Goal: Task Accomplishment & Management: Use online tool/utility

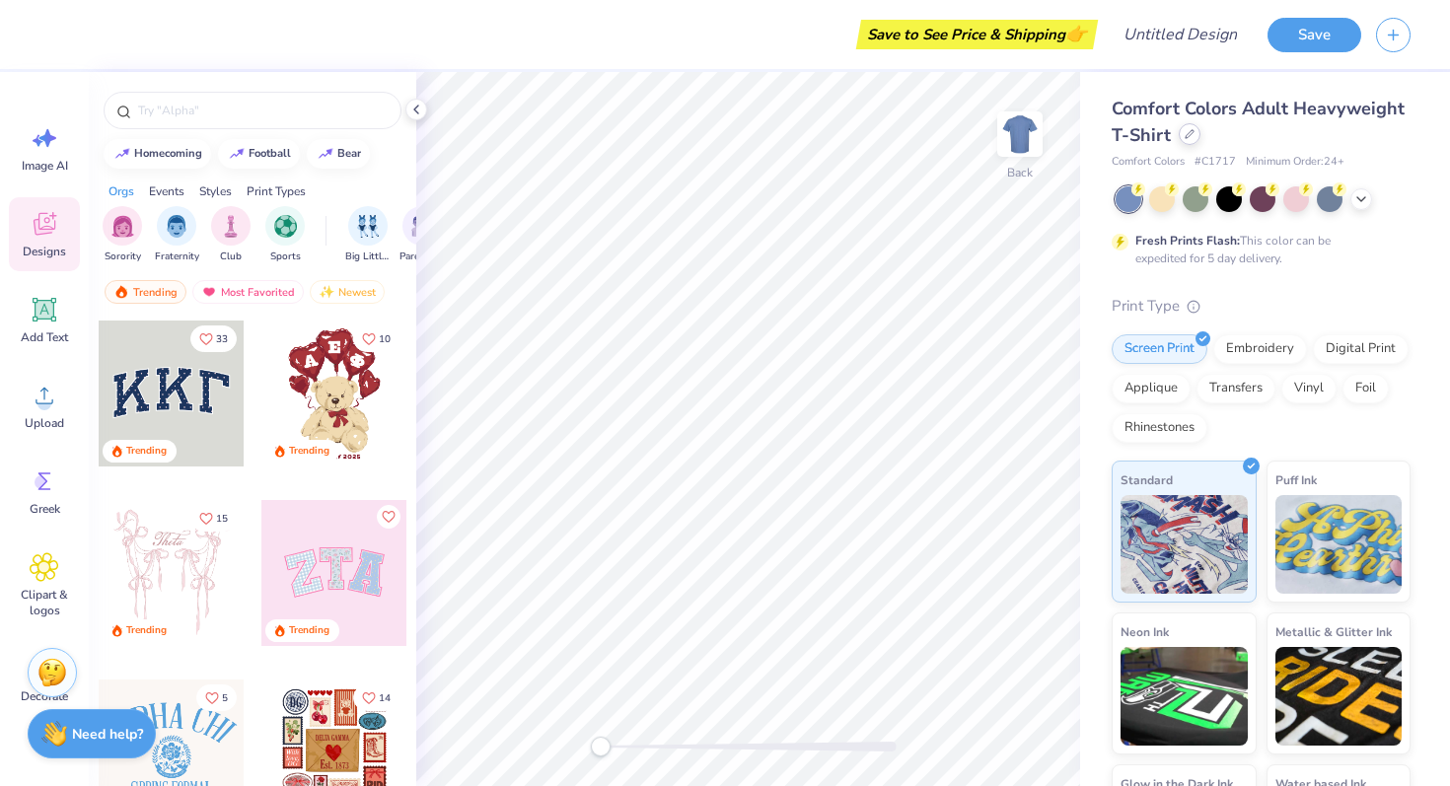
click at [1189, 140] on div at bounding box center [1190, 134] width 22 height 22
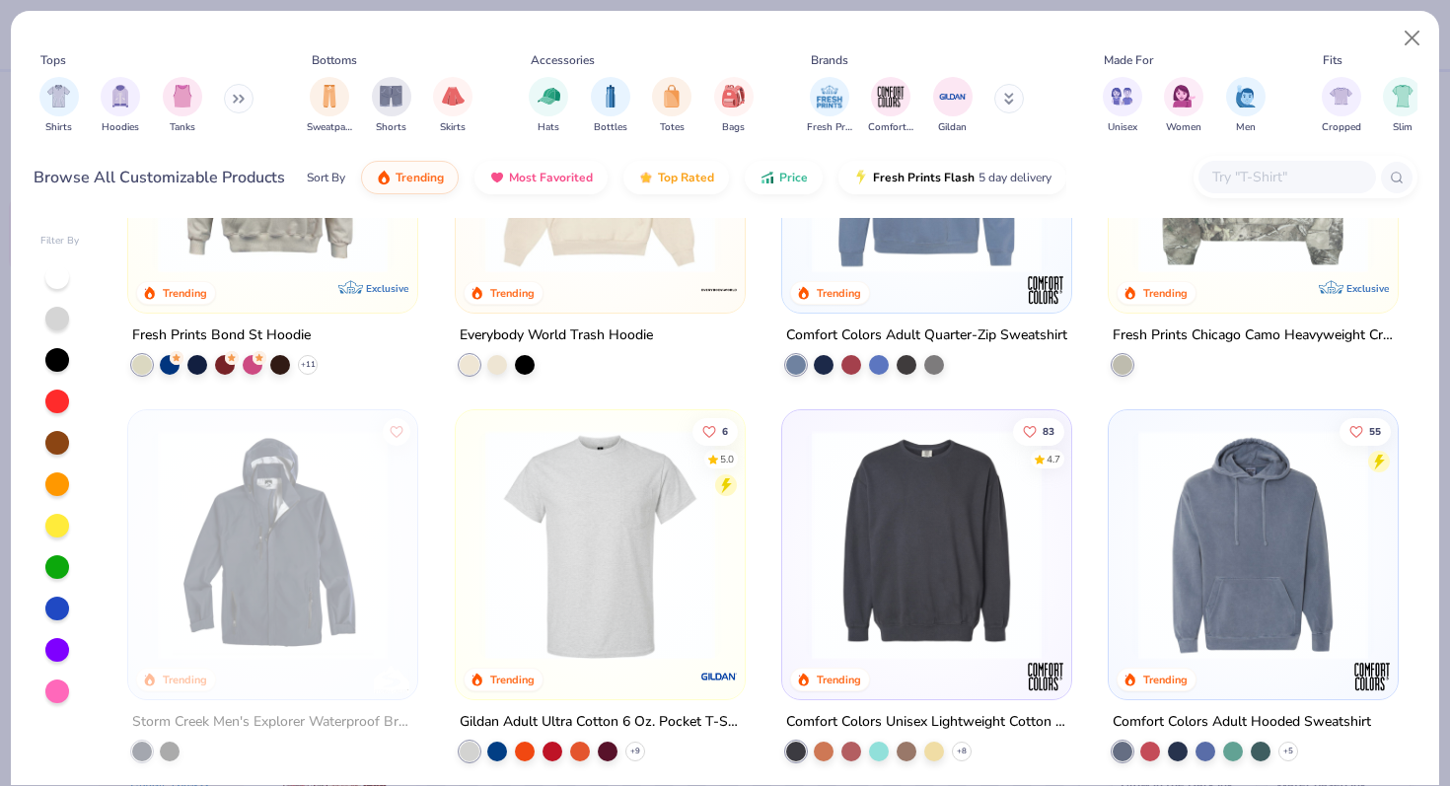
scroll to position [4850, 0]
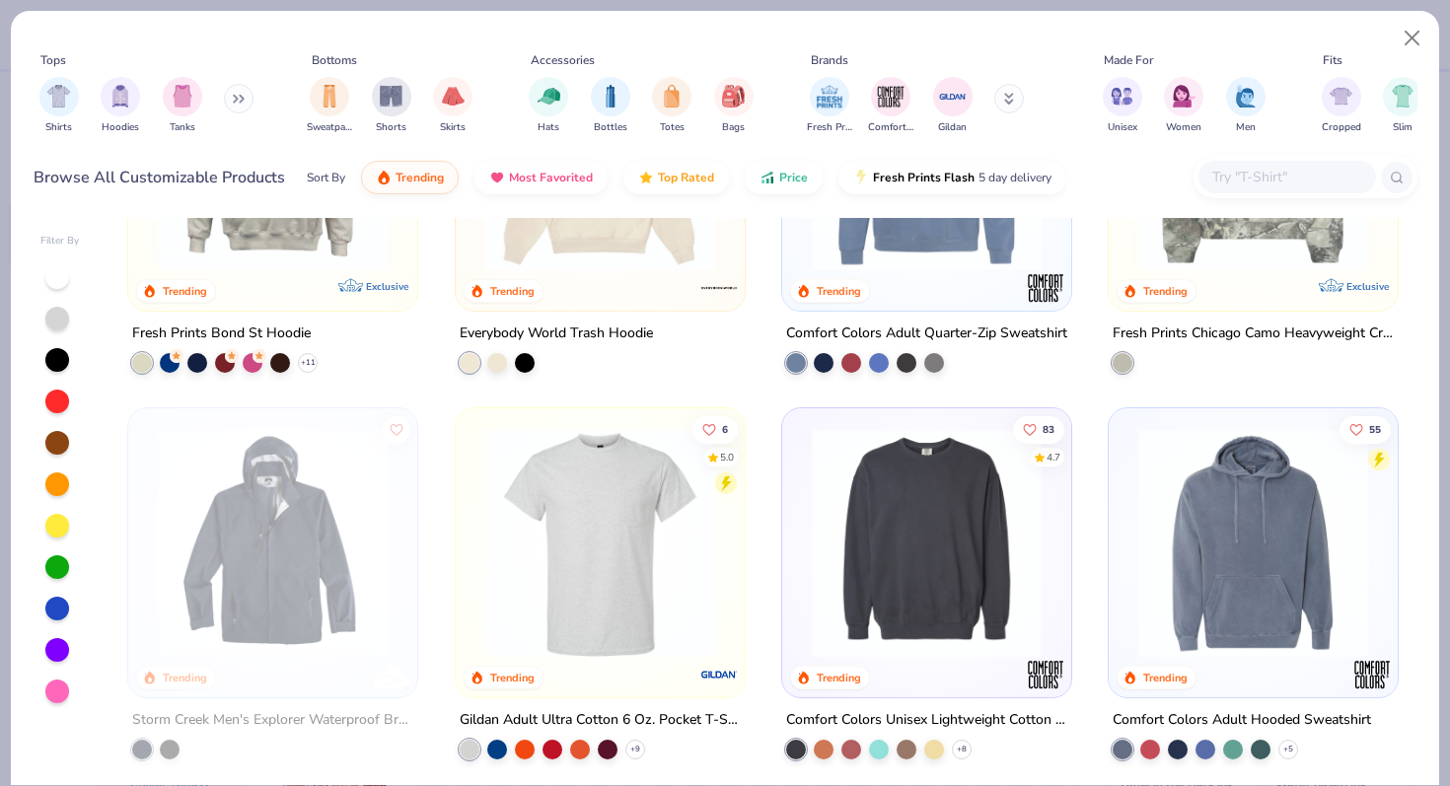
click at [235, 93] on button at bounding box center [239, 99] width 30 height 30
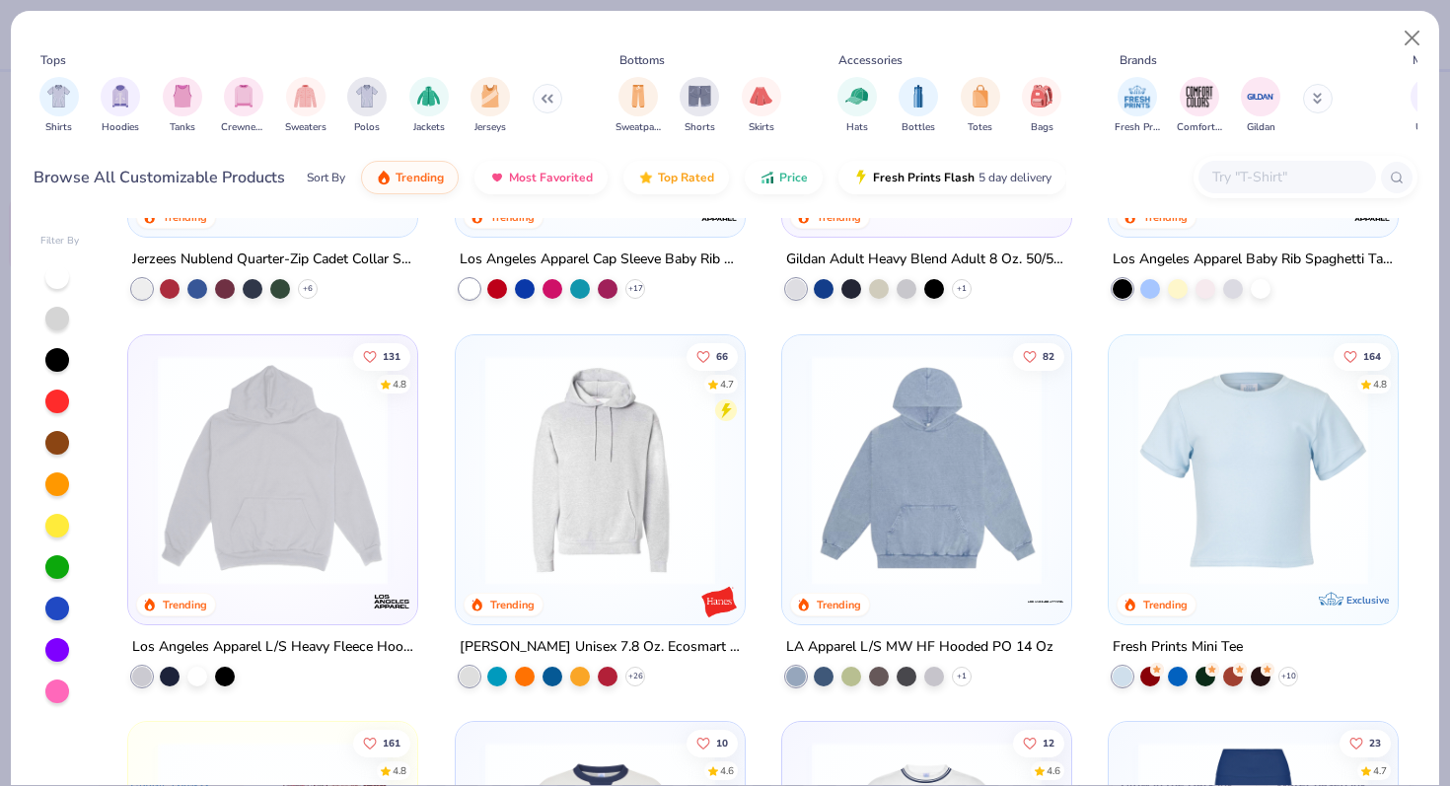
scroll to position [1751, 0]
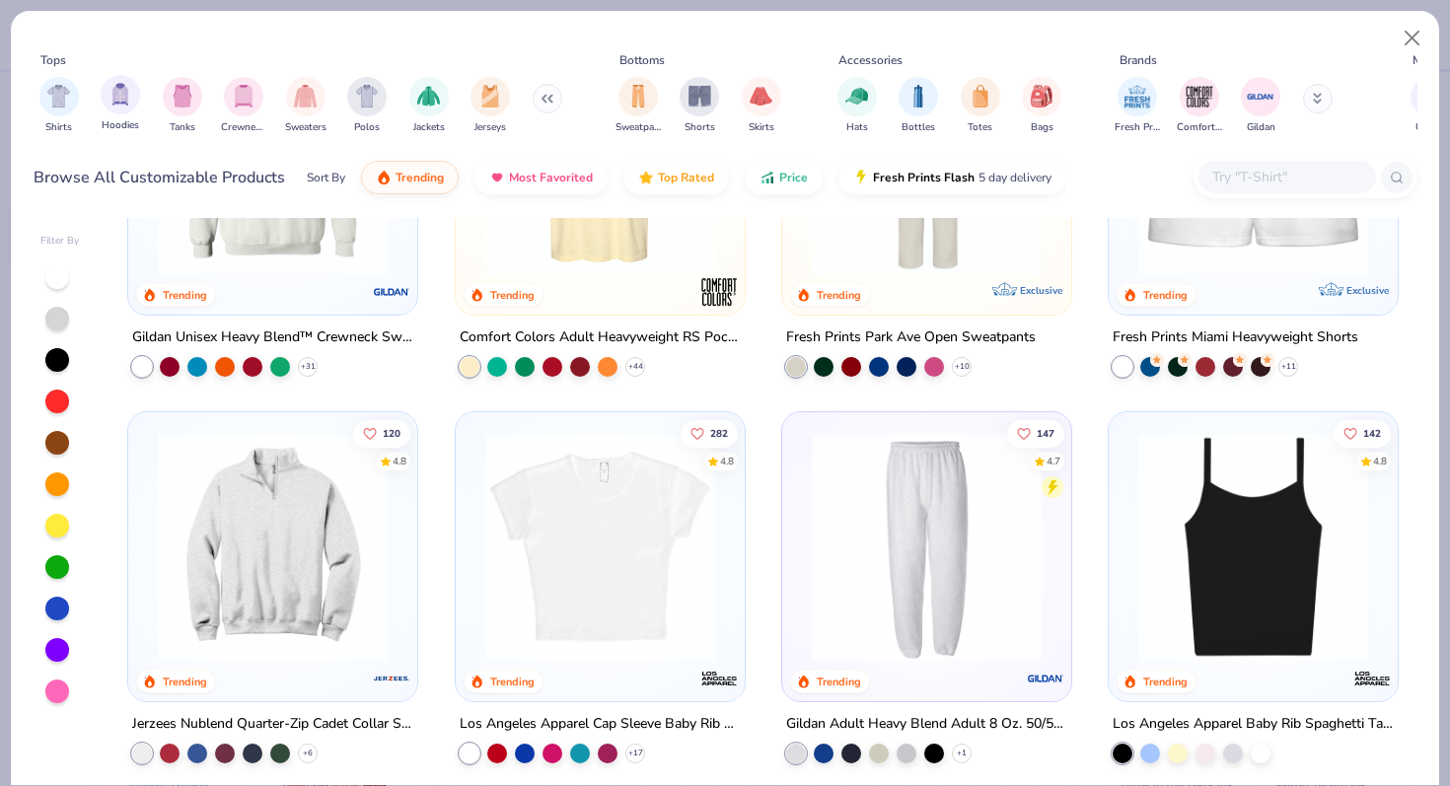
click at [128, 113] on div "Hoodies" at bounding box center [120, 104] width 39 height 58
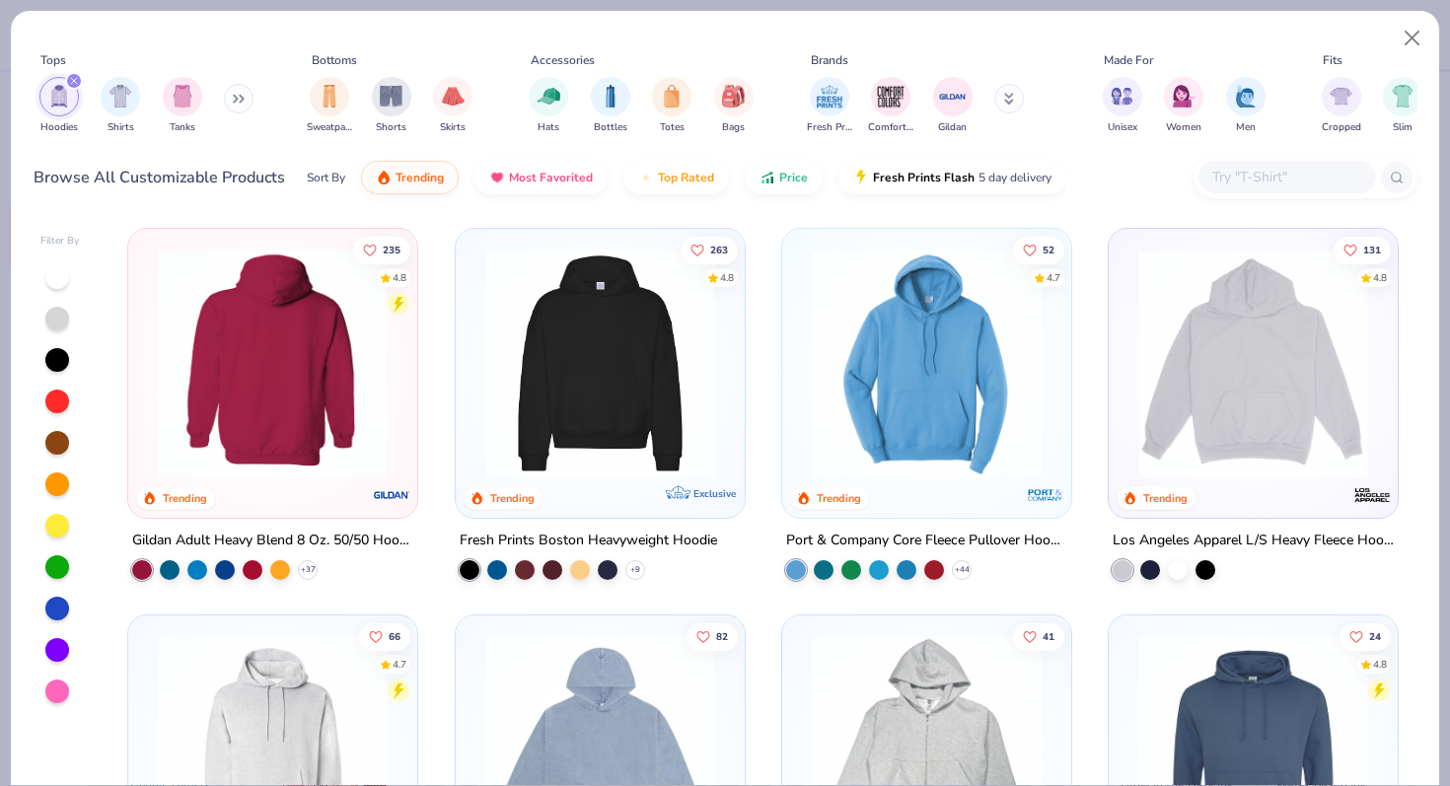
click at [328, 374] on img at bounding box center [273, 364] width 250 height 230
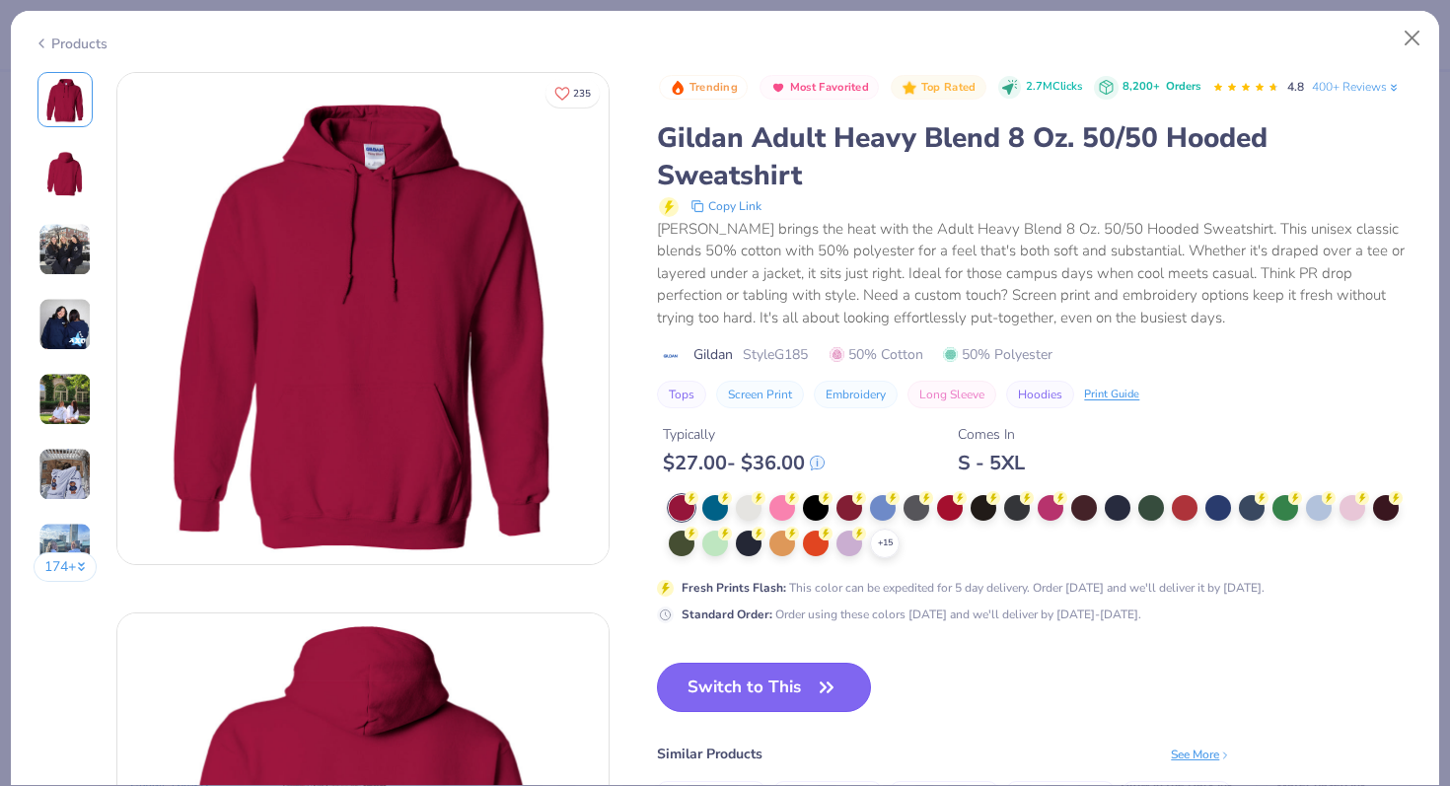
click at [757, 705] on button "Switch to This" at bounding box center [764, 687] width 214 height 49
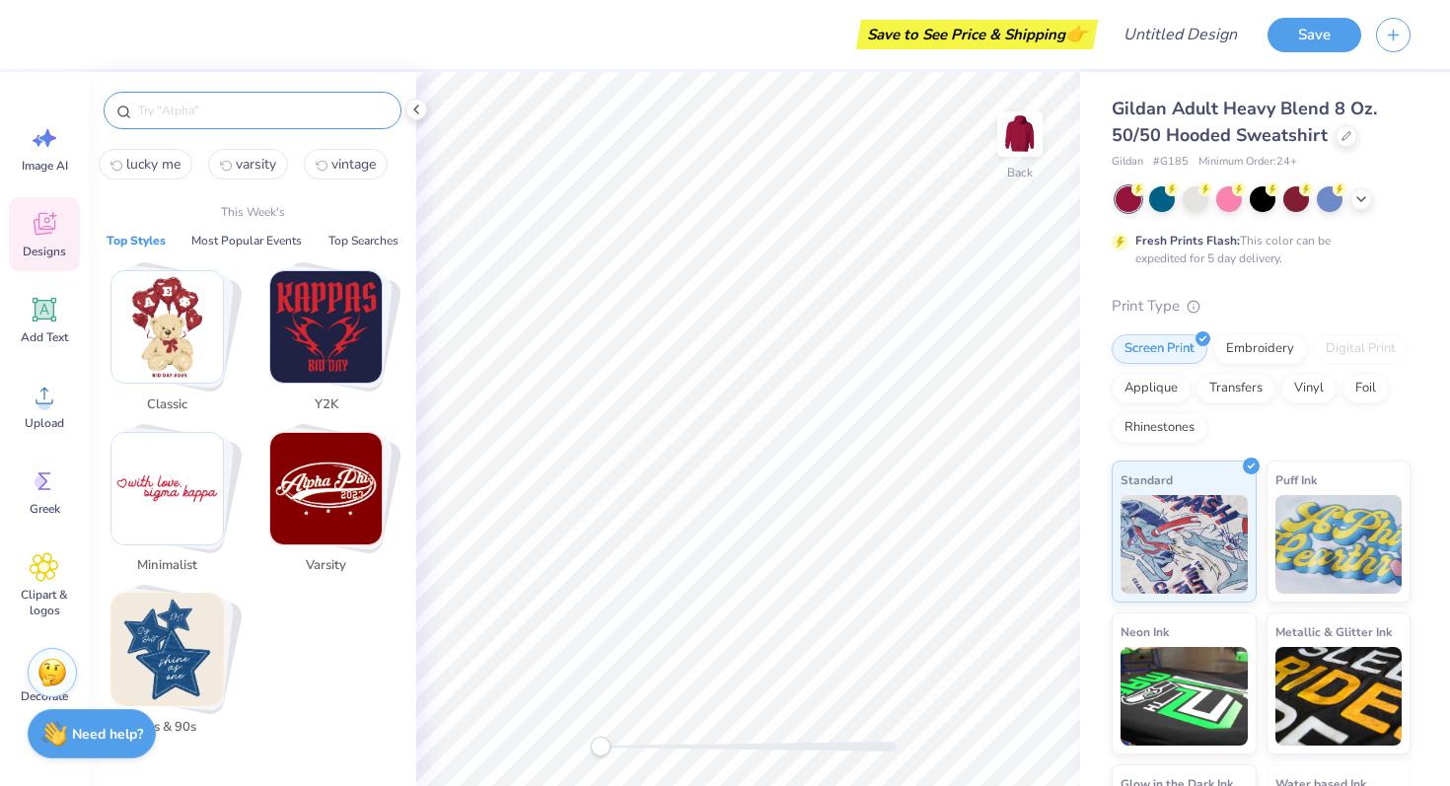
click at [255, 109] on input "text" at bounding box center [262, 111] width 253 height 20
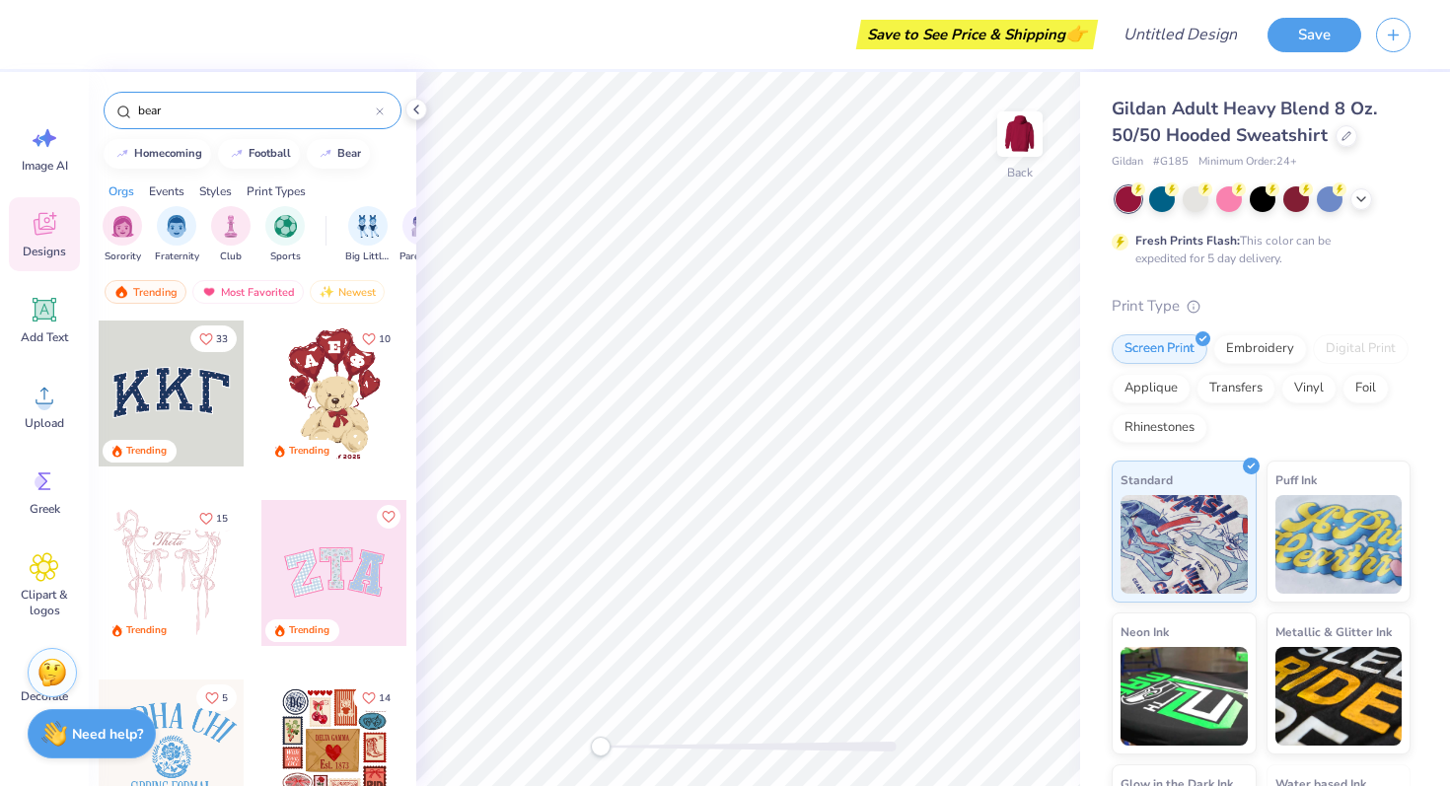
type input "bear"
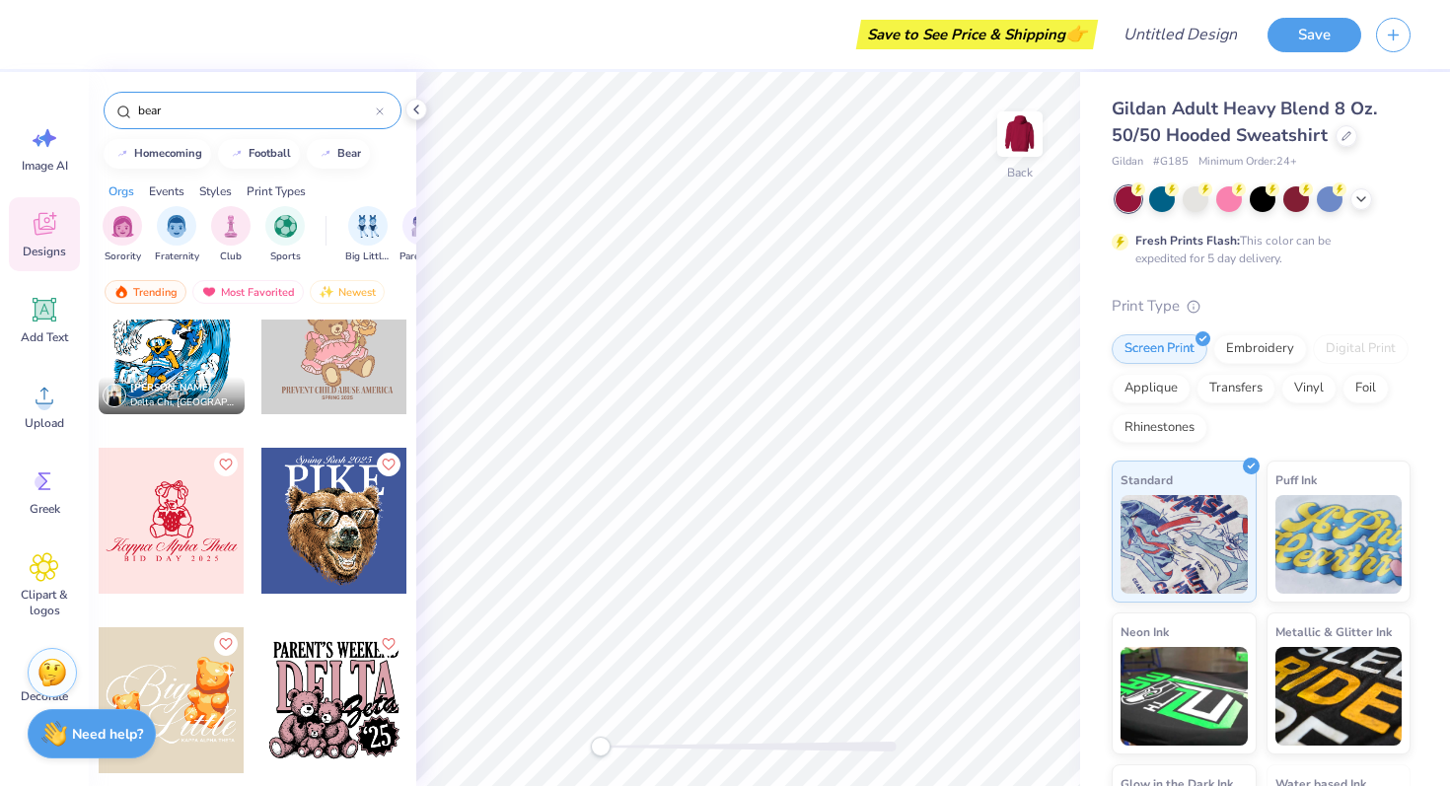
scroll to position [3793, 0]
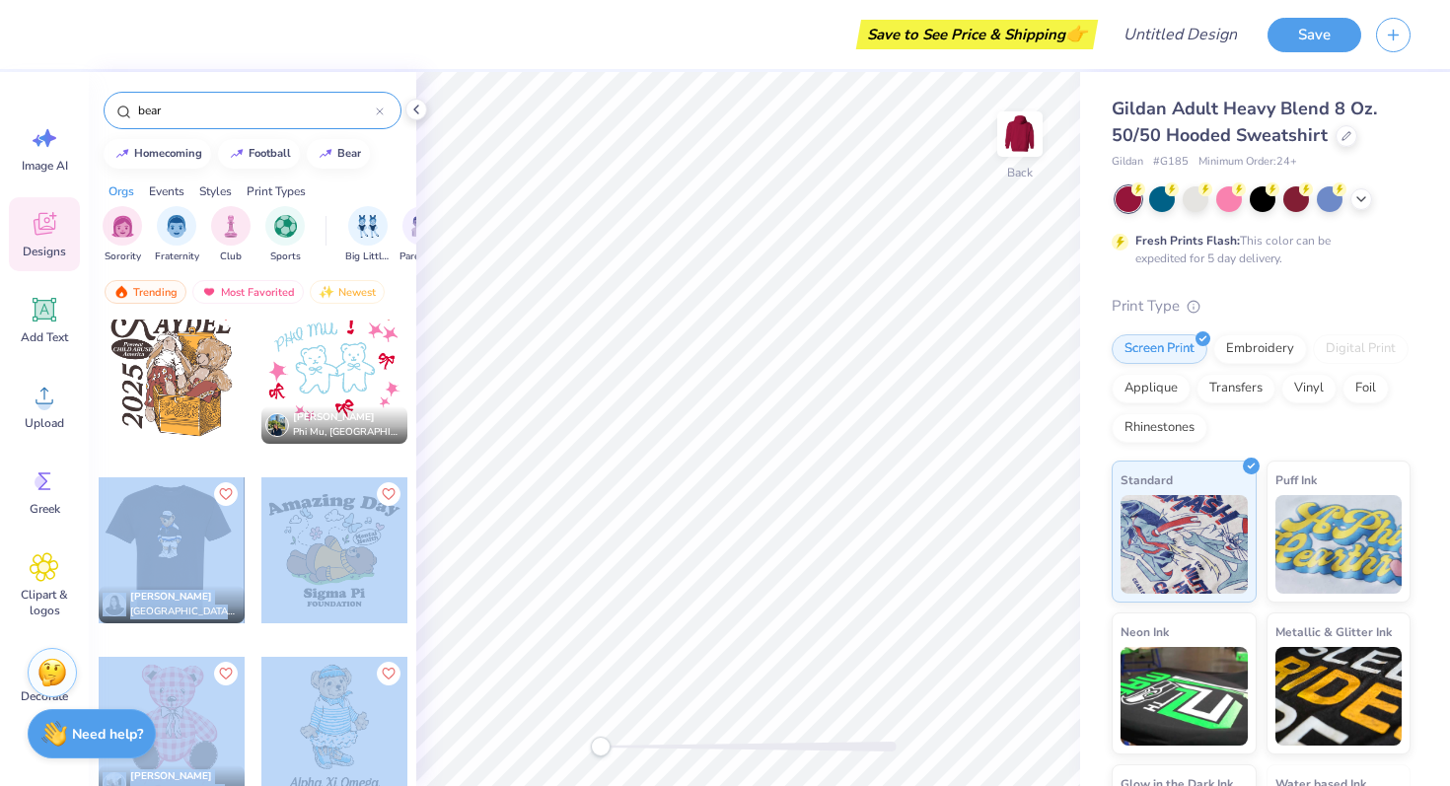
click at [620, 466] on div "Save to See Price & Shipping 👉 Design Title Save Image AI Designs Add Text Uplo…" at bounding box center [725, 393] width 1450 height 786
click at [219, 550] on div at bounding box center [172, 550] width 146 height 146
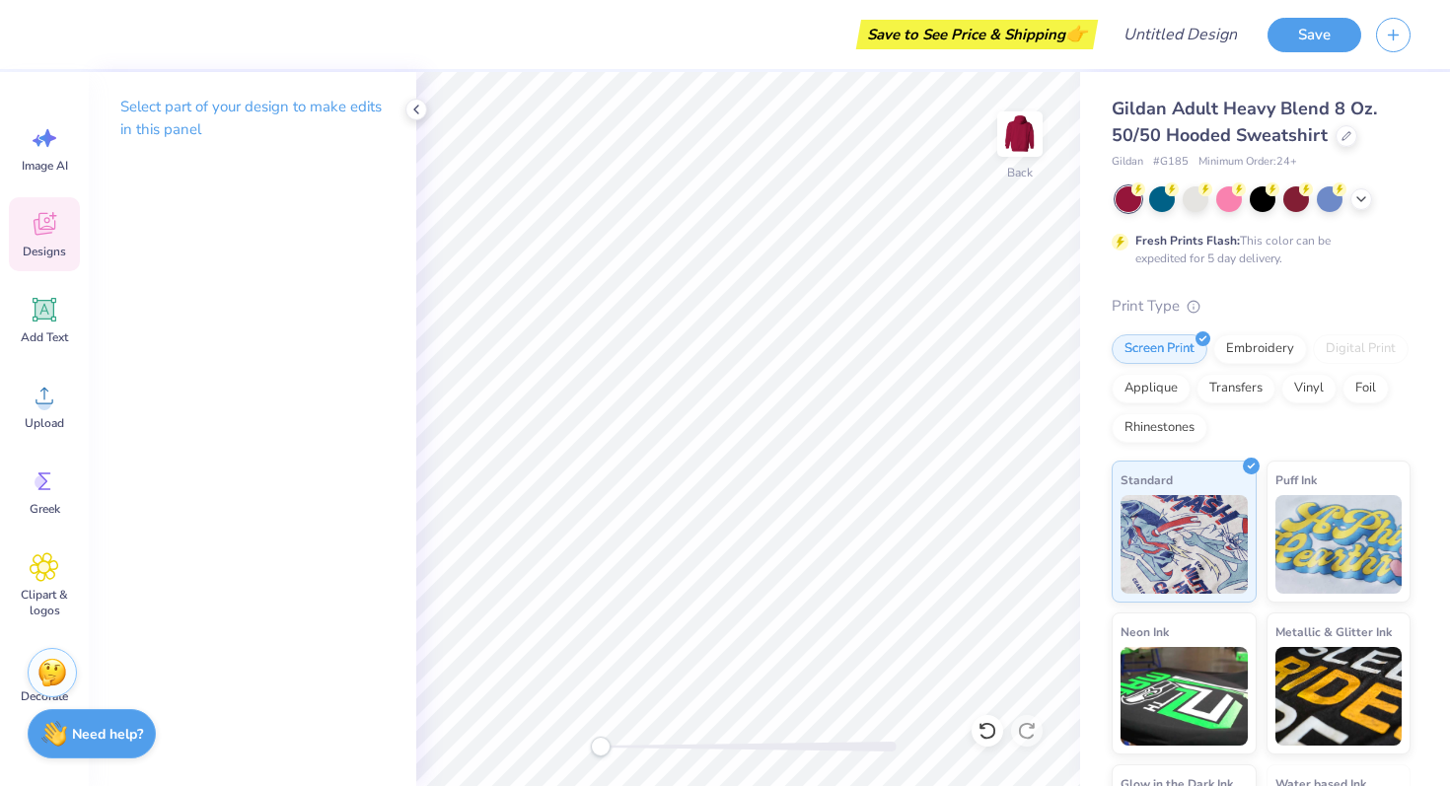
click at [47, 233] on icon at bounding box center [45, 224] width 22 height 23
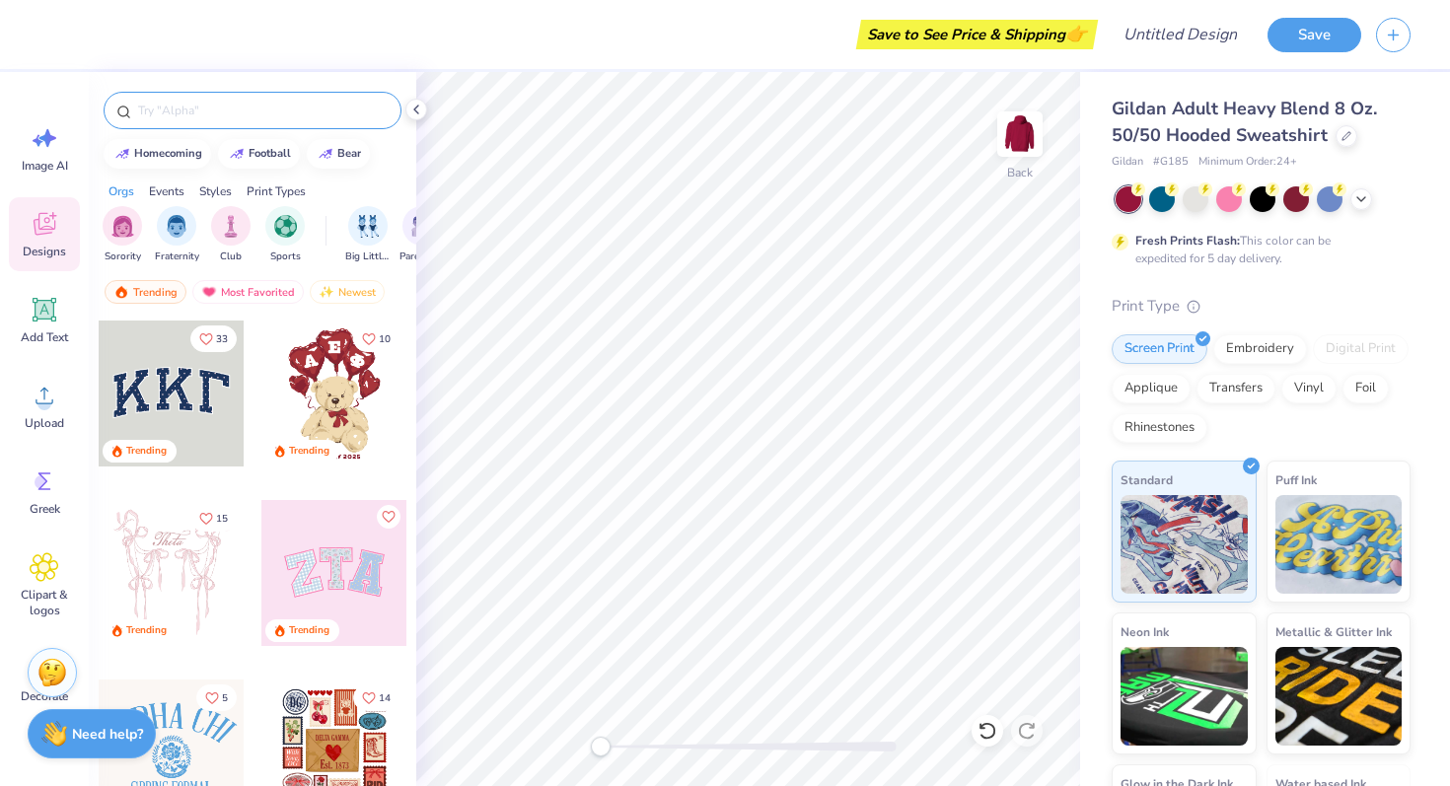
click at [308, 122] on div at bounding box center [253, 110] width 298 height 37
click at [300, 115] on input "text" at bounding box center [262, 111] width 253 height 20
type input "bear"
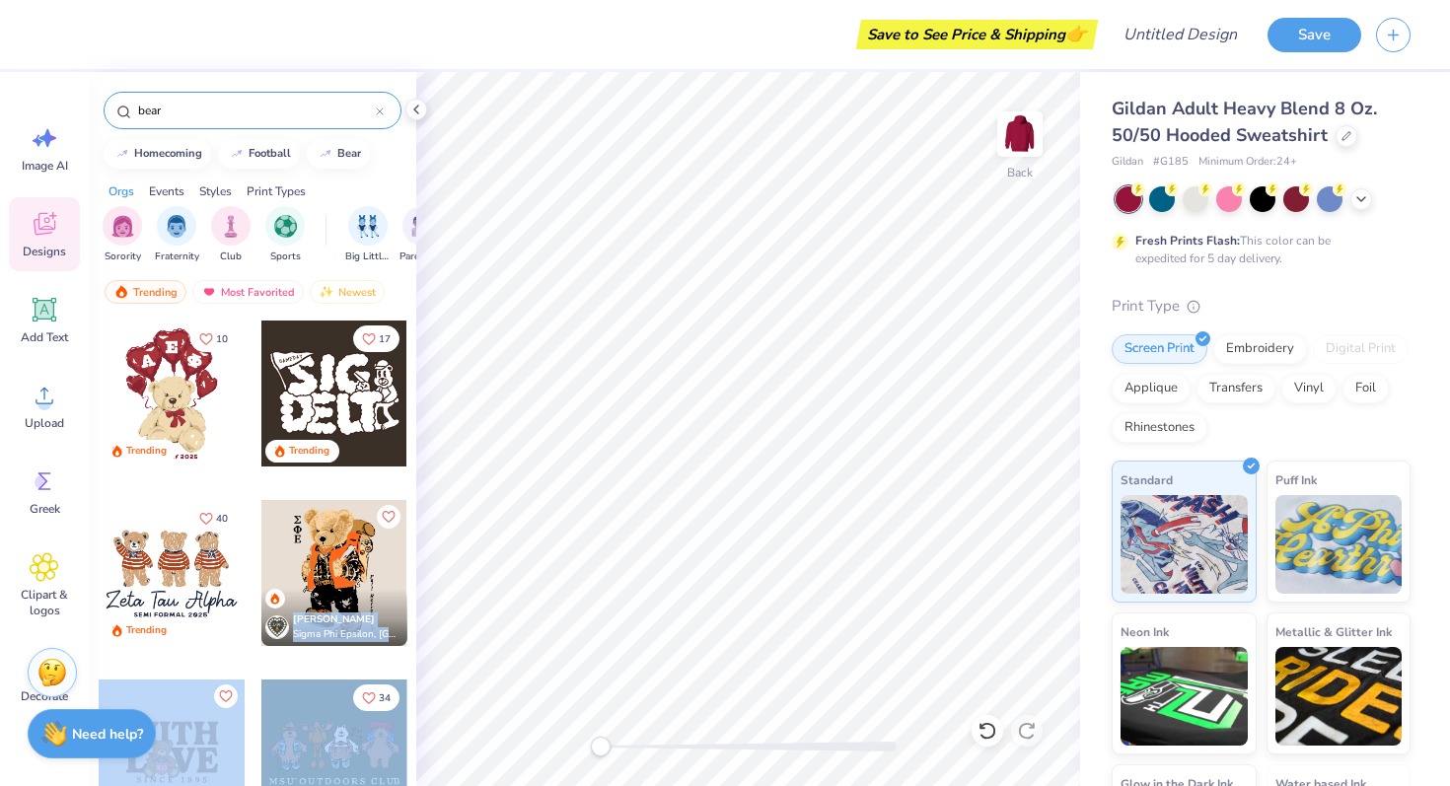
click at [752, 441] on div "Save to See Price & Shipping 👉 Design Title Save Image AI Designs Add Text Uplo…" at bounding box center [725, 393] width 1450 height 786
click at [332, 592] on div "Nikho Torres Sigma Phi Epsilon, University of Connecticut" at bounding box center [334, 617] width 146 height 57
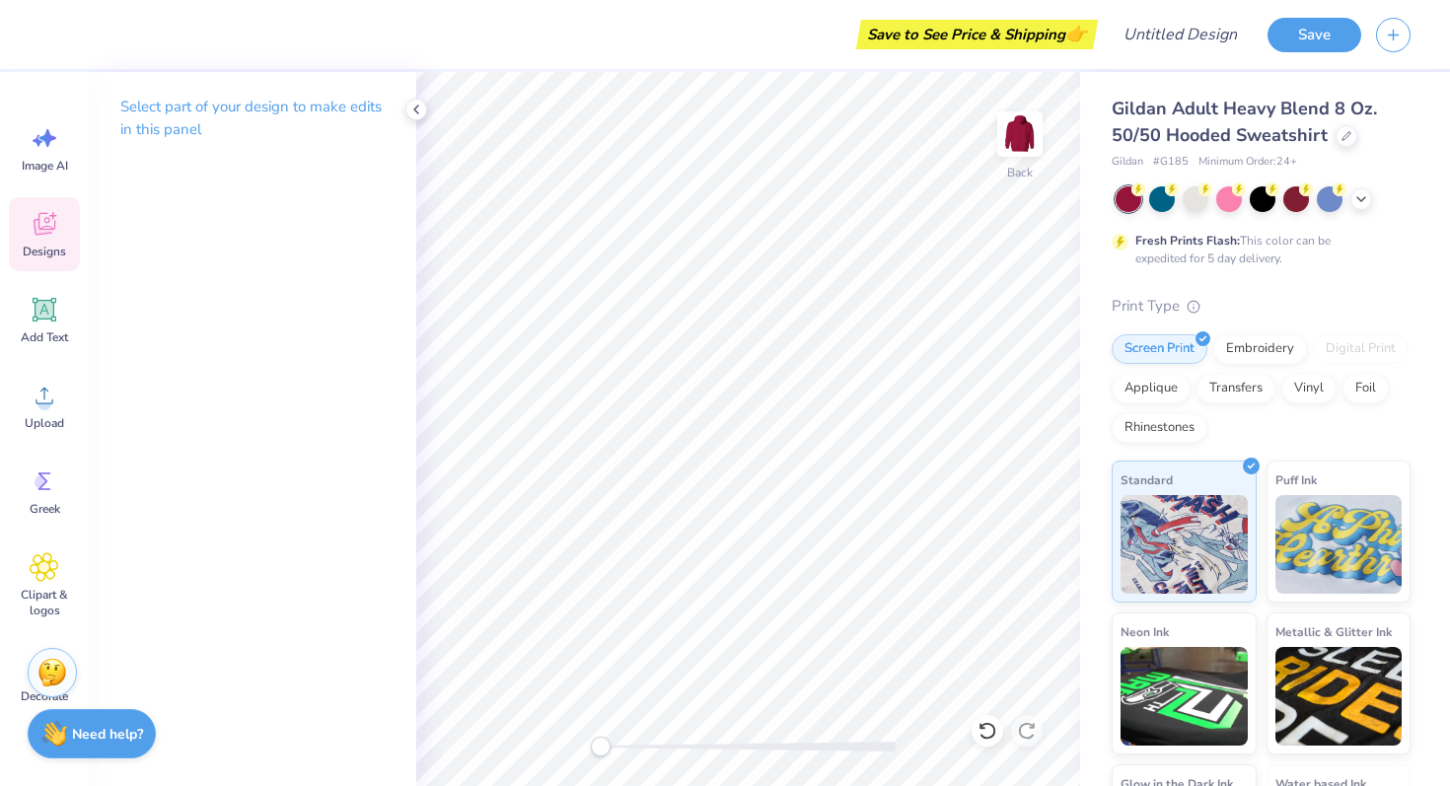
click at [33, 222] on icon at bounding box center [45, 224] width 30 height 30
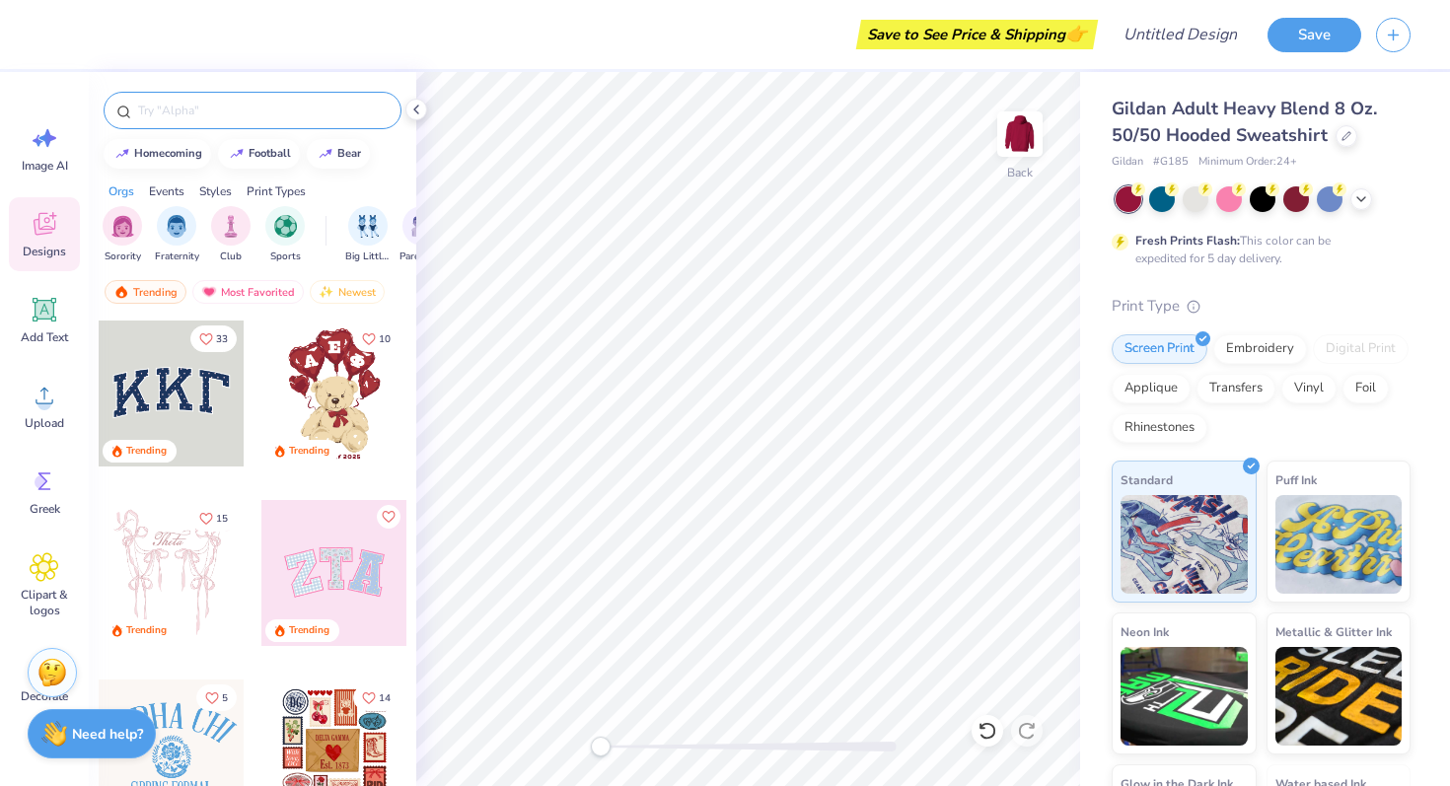
click at [305, 125] on div at bounding box center [253, 110] width 298 height 37
click at [298, 115] on input "text" at bounding box center [262, 111] width 253 height 20
type input "bear"
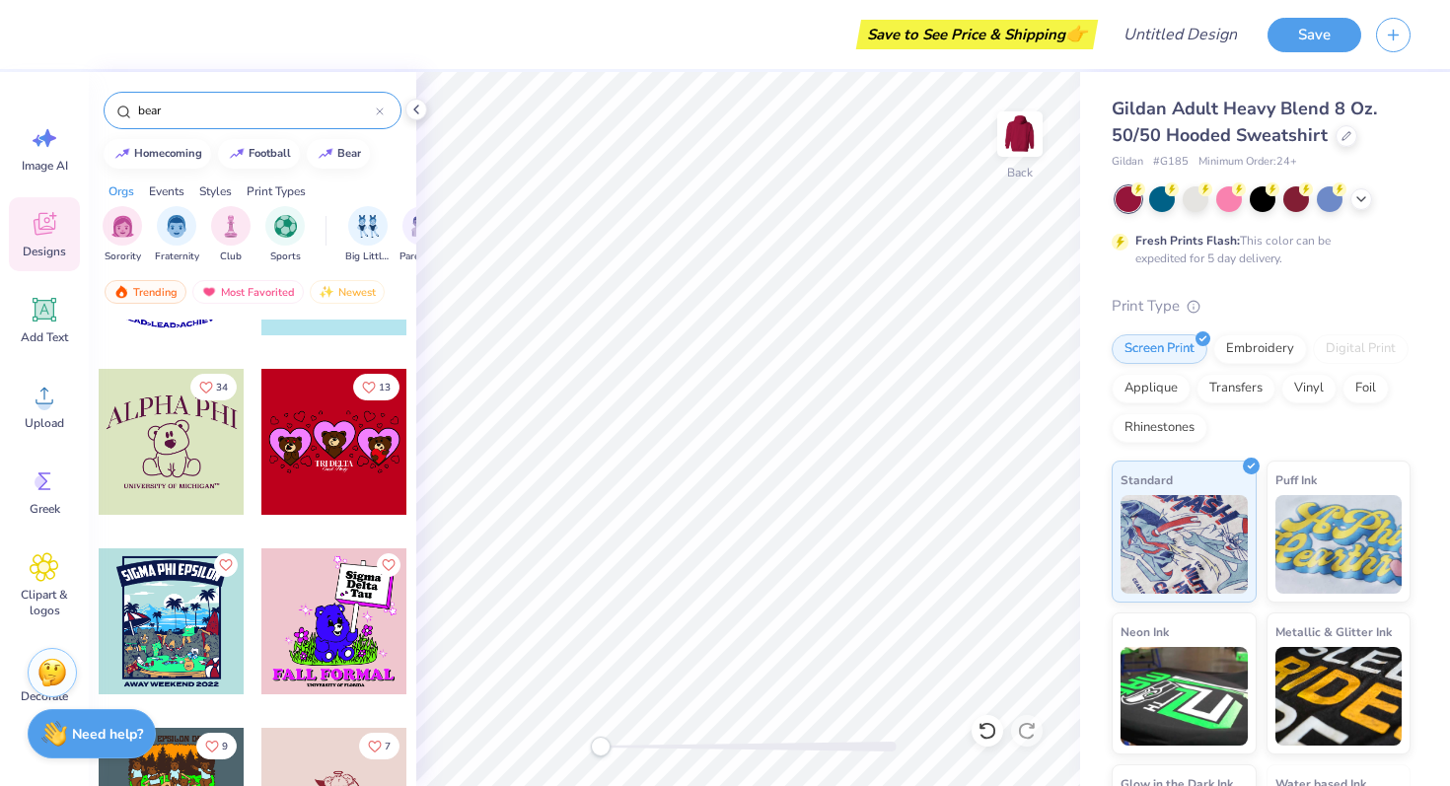
scroll to position [17590, 0]
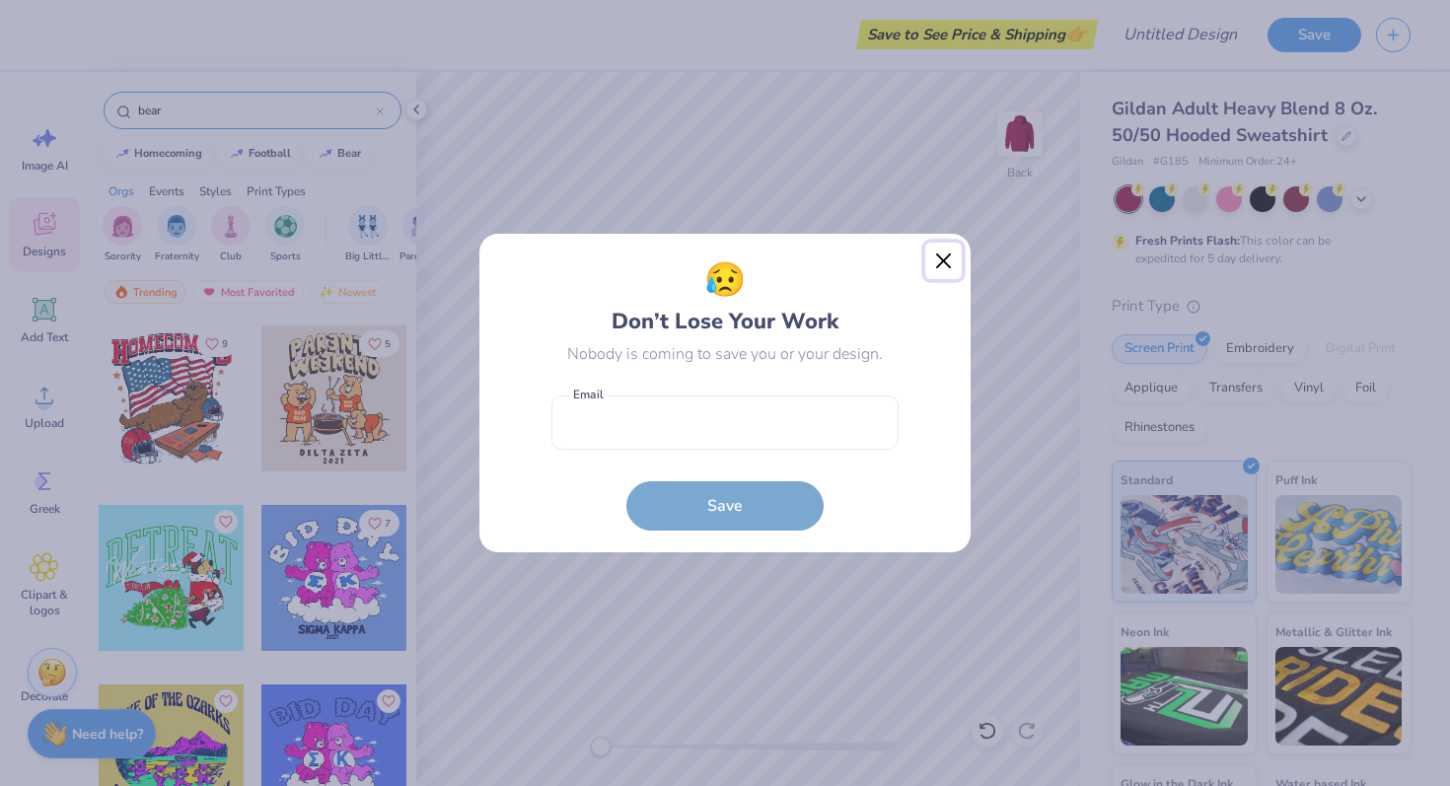
click at [940, 262] on button "Close" at bounding box center [943, 261] width 37 height 37
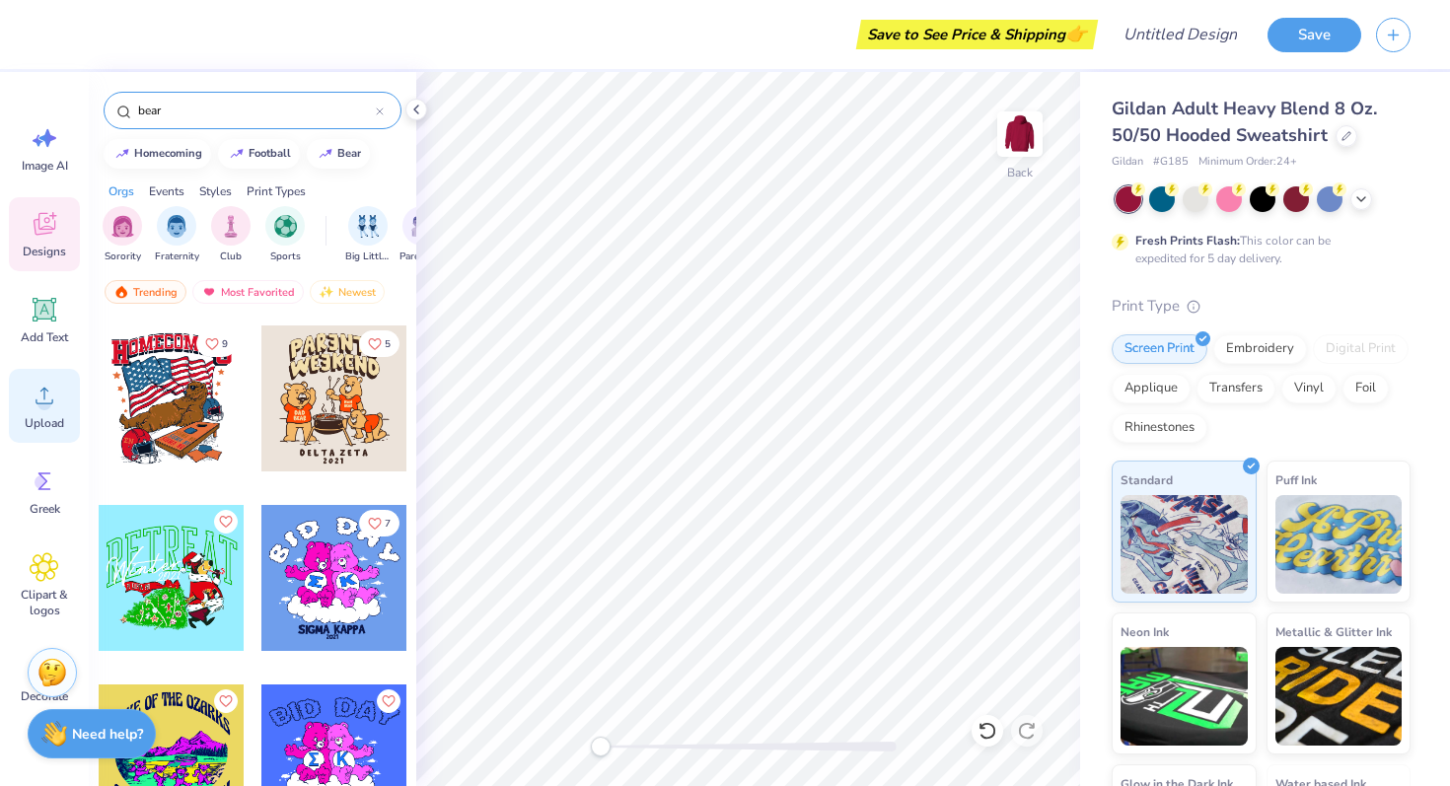
click at [50, 401] on circle at bounding box center [44, 404] width 14 height 14
click at [59, 399] on div "Upload" at bounding box center [44, 406] width 71 height 74
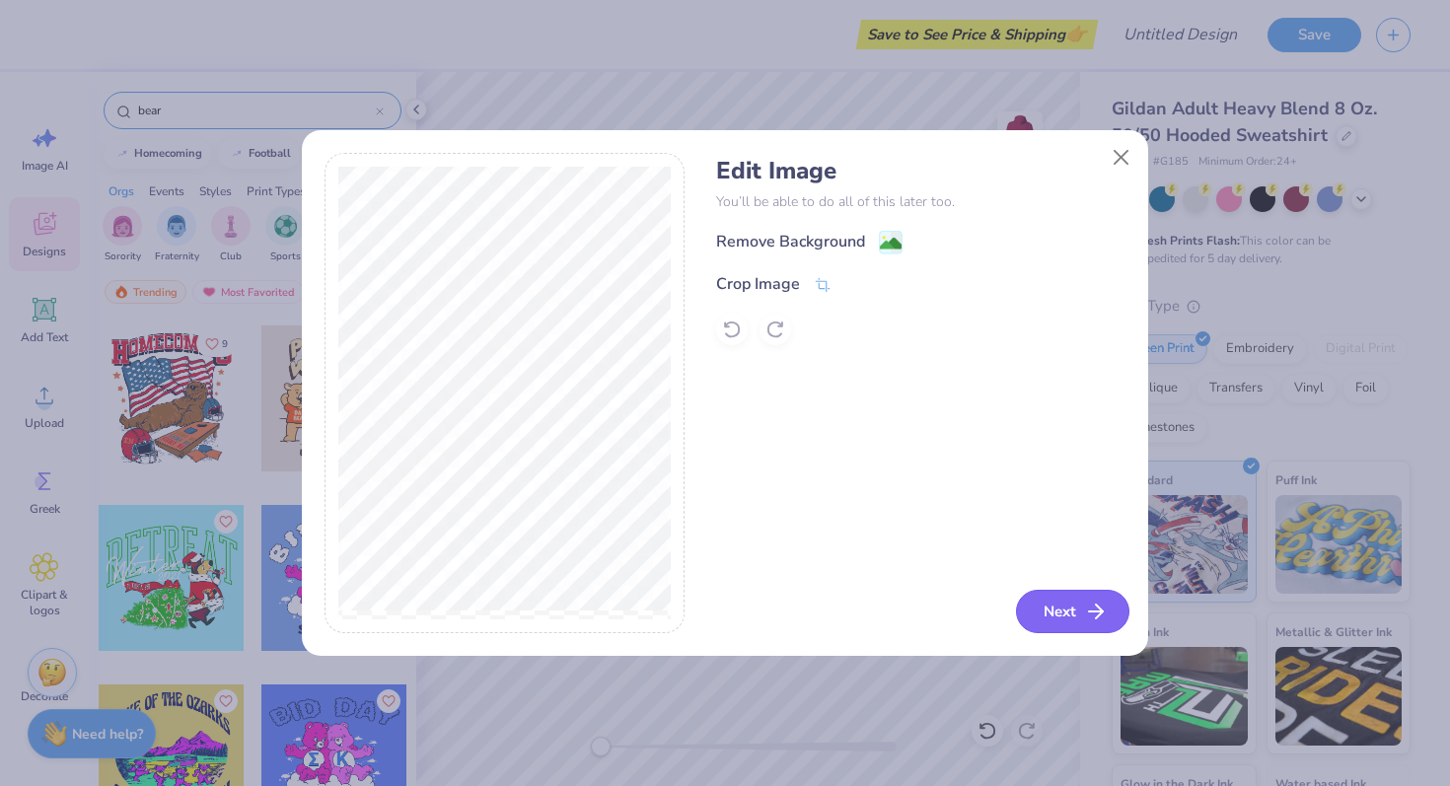
click at [1032, 613] on button "Next" at bounding box center [1072, 611] width 113 height 43
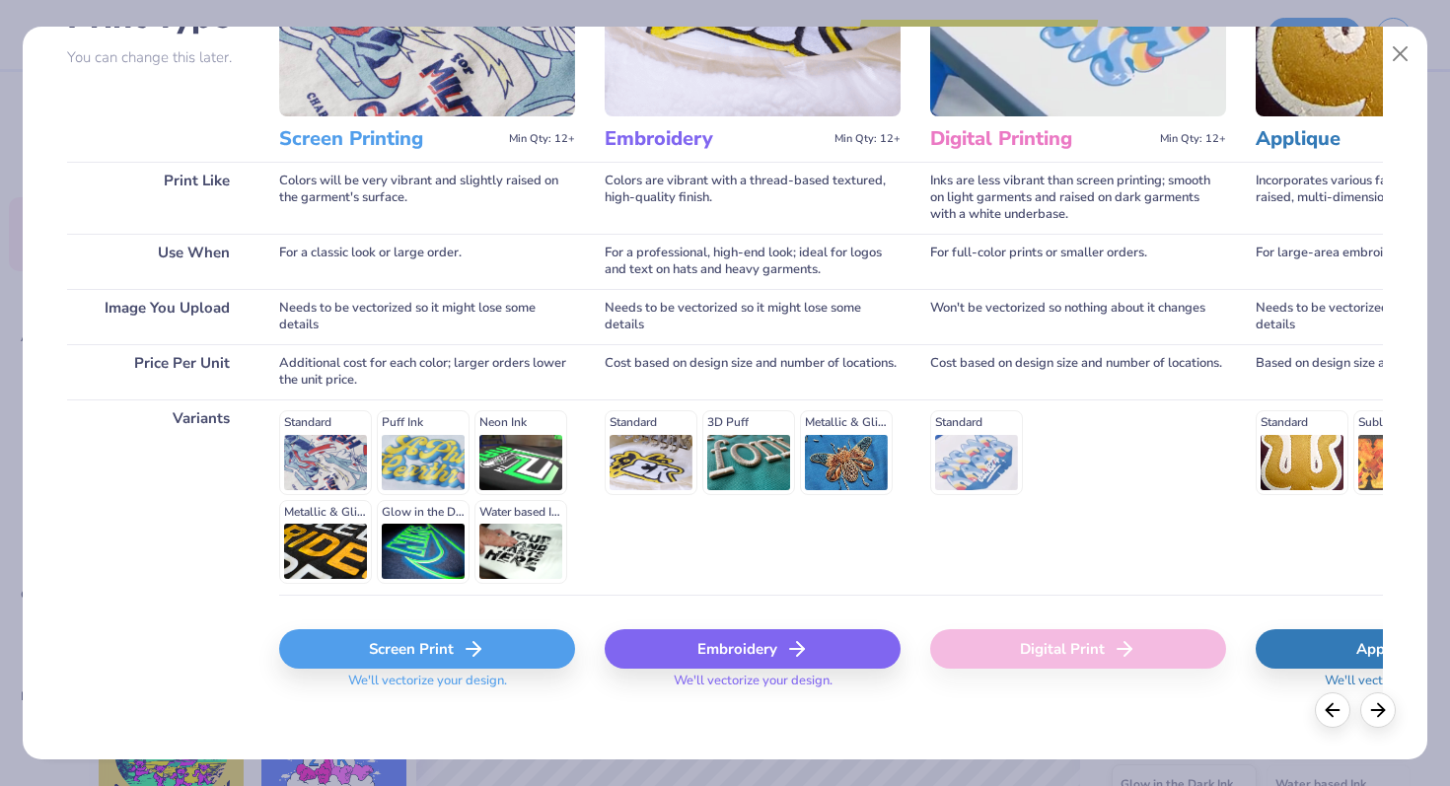
scroll to position [197, 0]
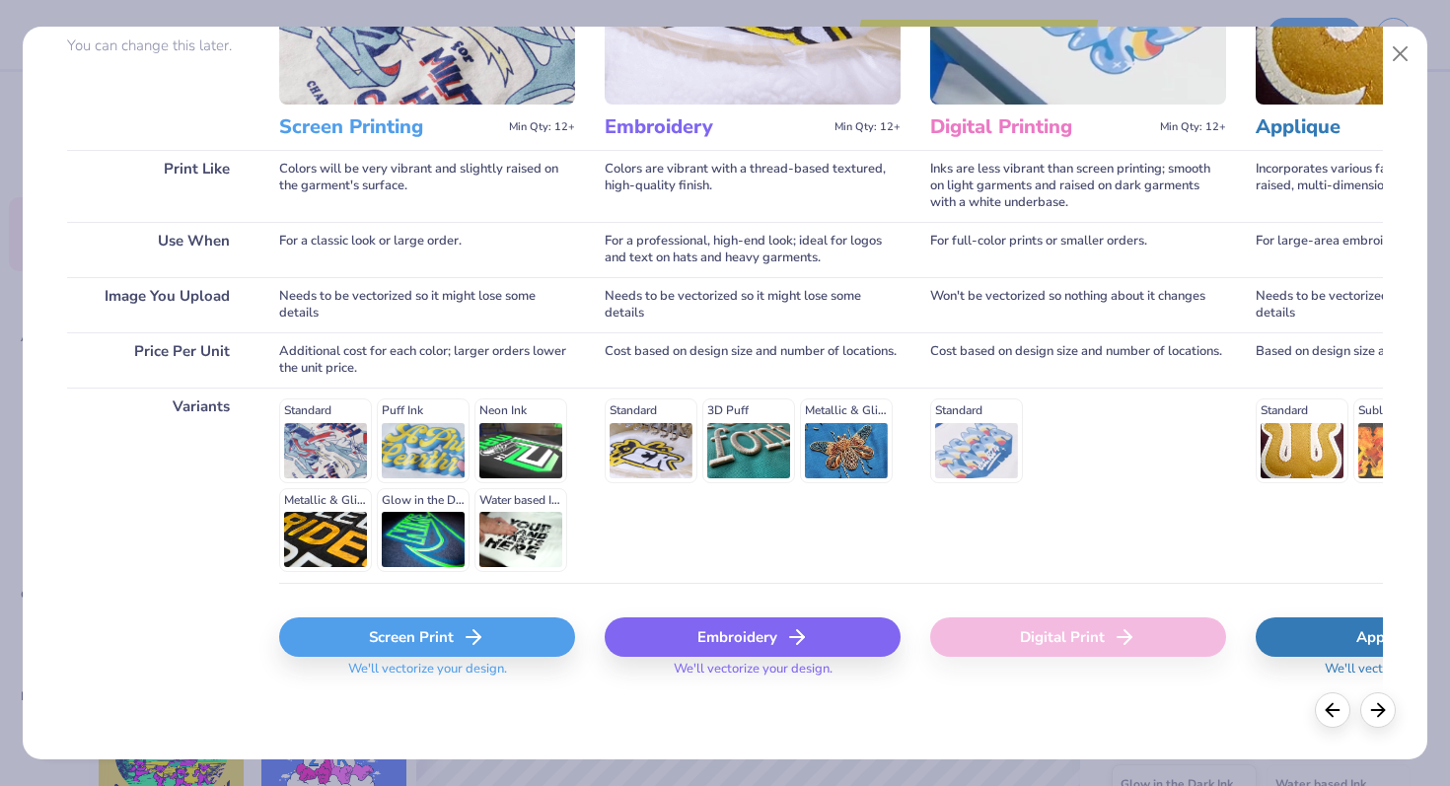
click at [432, 626] on div "Screen Print" at bounding box center [427, 637] width 296 height 39
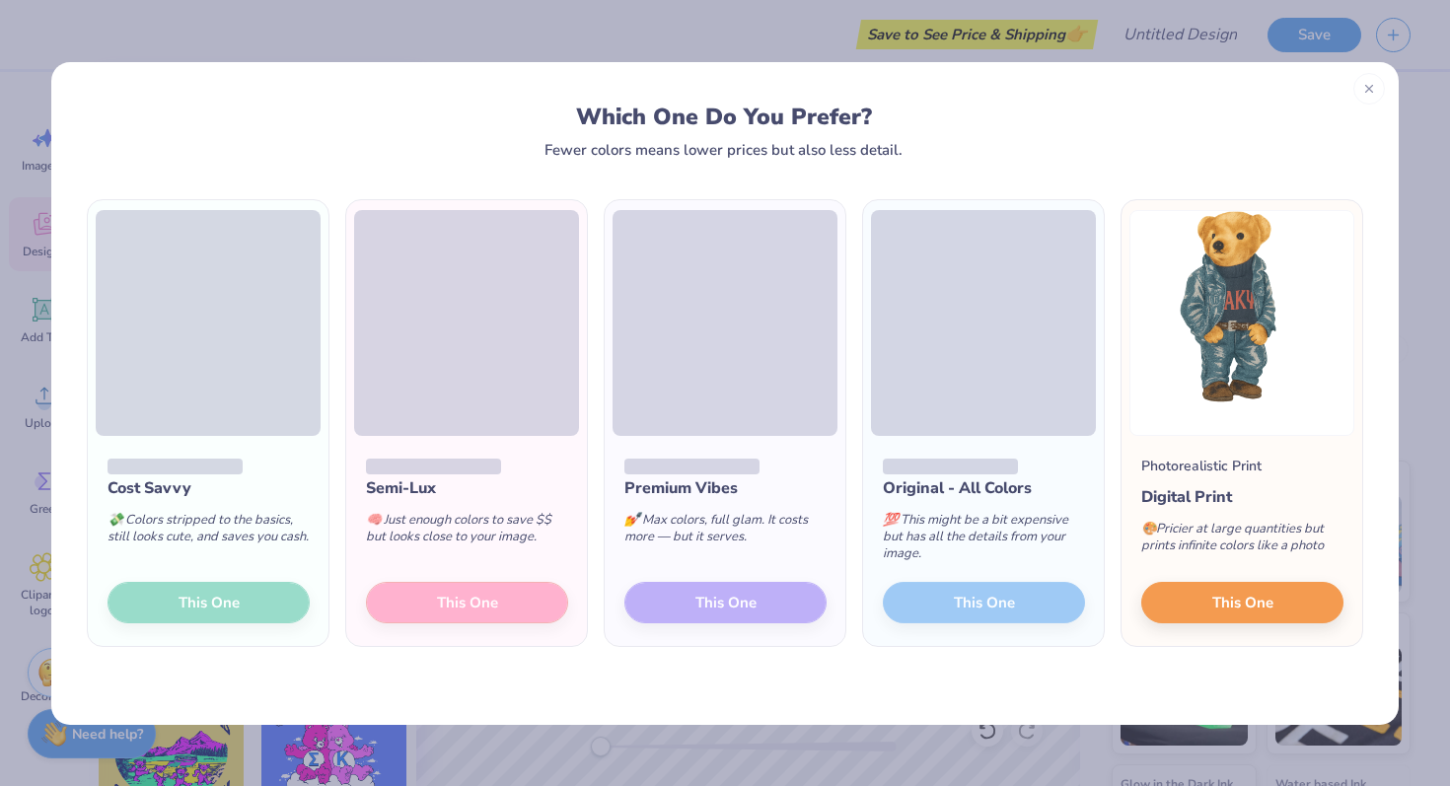
click at [203, 607] on div "Cost Savvy 💸 Colors stripped to the basics, still looks cute, and saves you cas…" at bounding box center [208, 541] width 241 height 211
click at [1362, 85] on icon at bounding box center [1369, 86] width 14 height 14
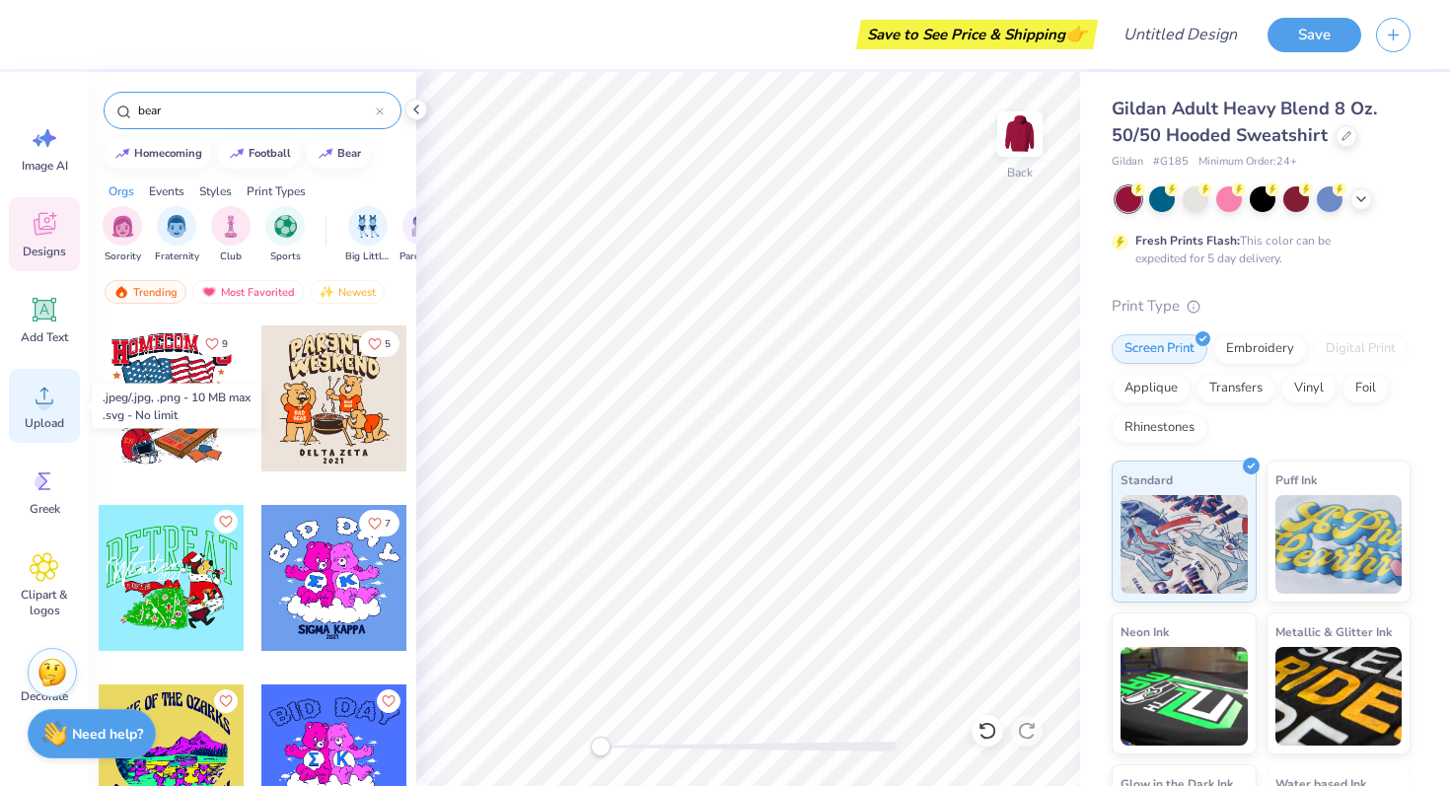
click at [57, 415] on span "Upload" at bounding box center [44, 423] width 39 height 16
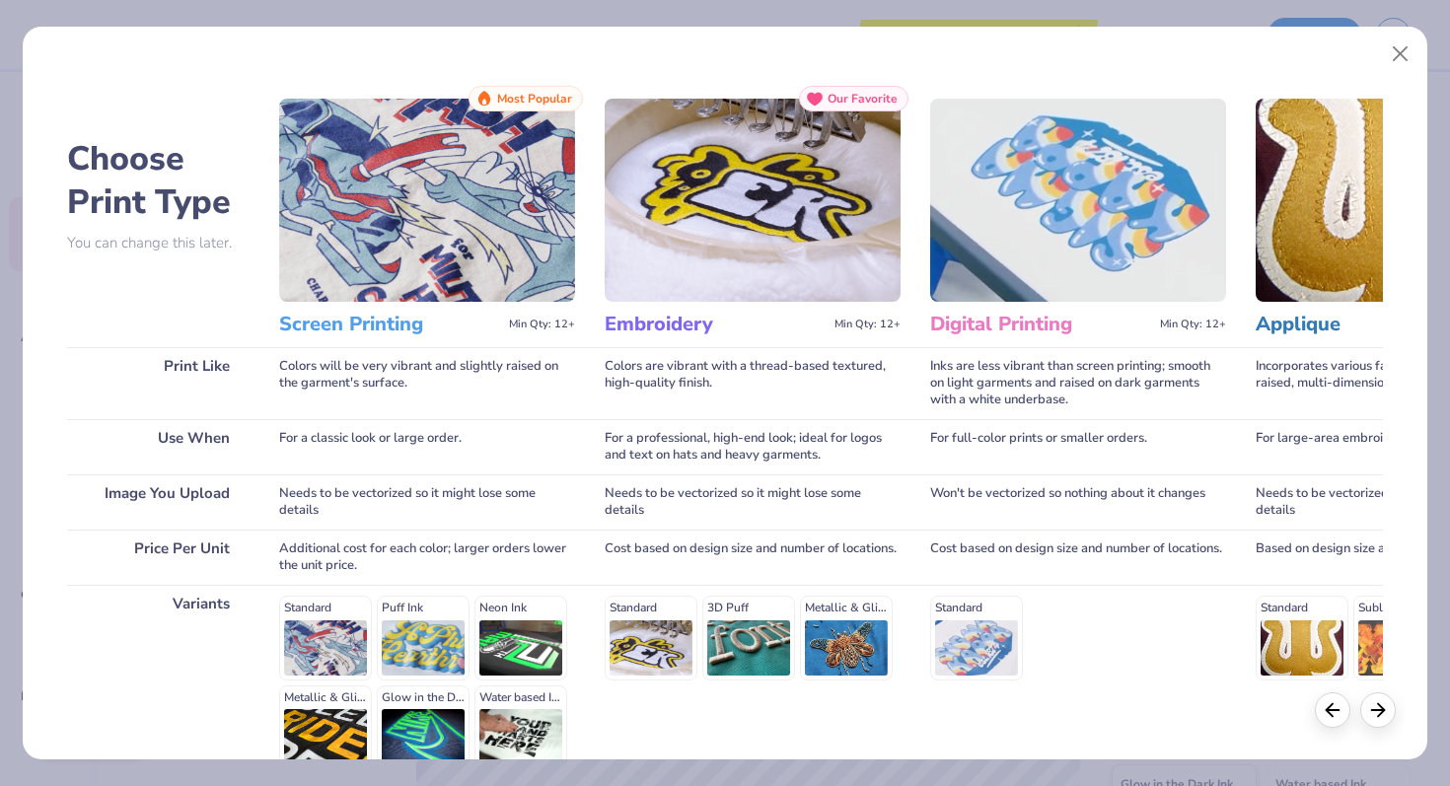
scroll to position [197, 0]
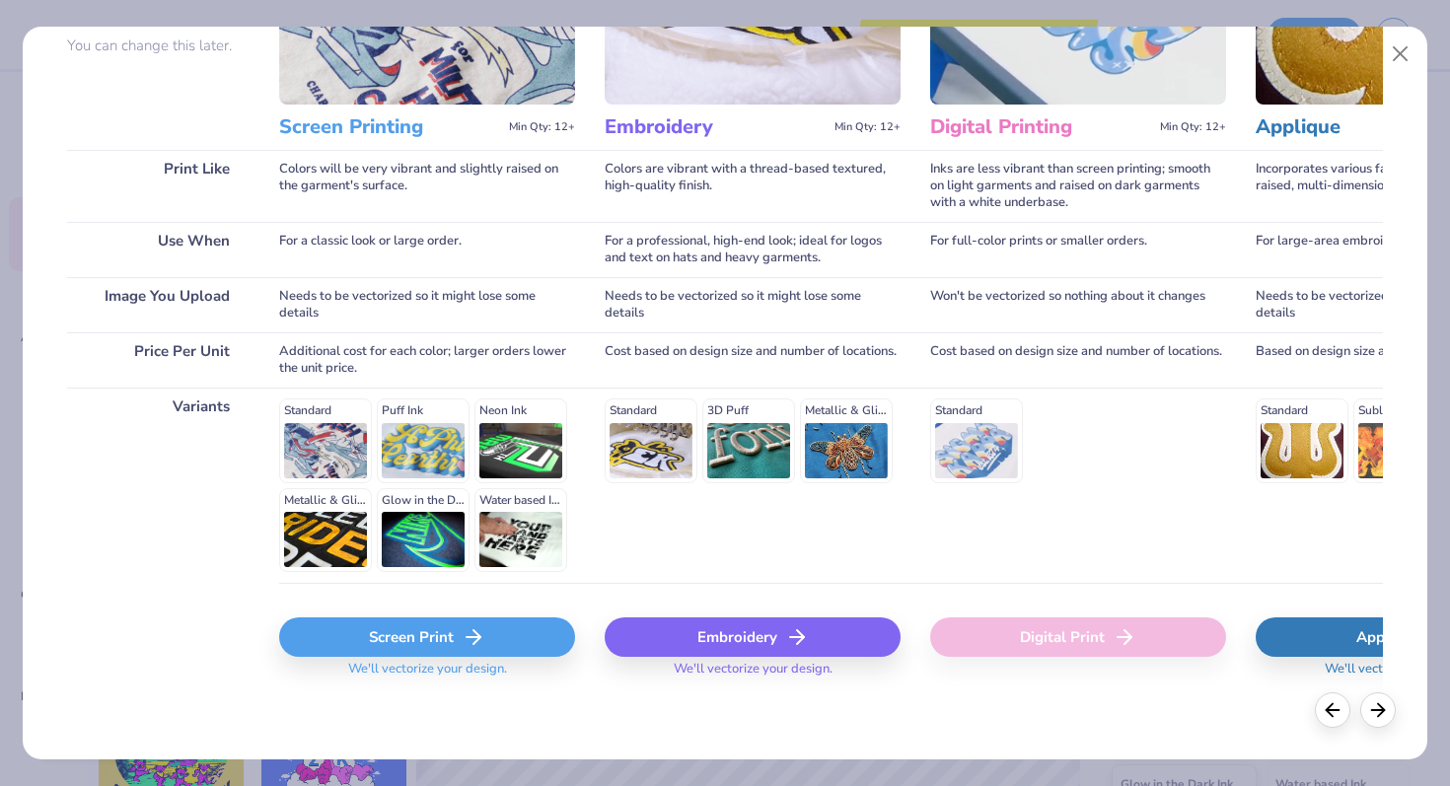
click at [494, 640] on div "Screen Print" at bounding box center [427, 637] width 296 height 39
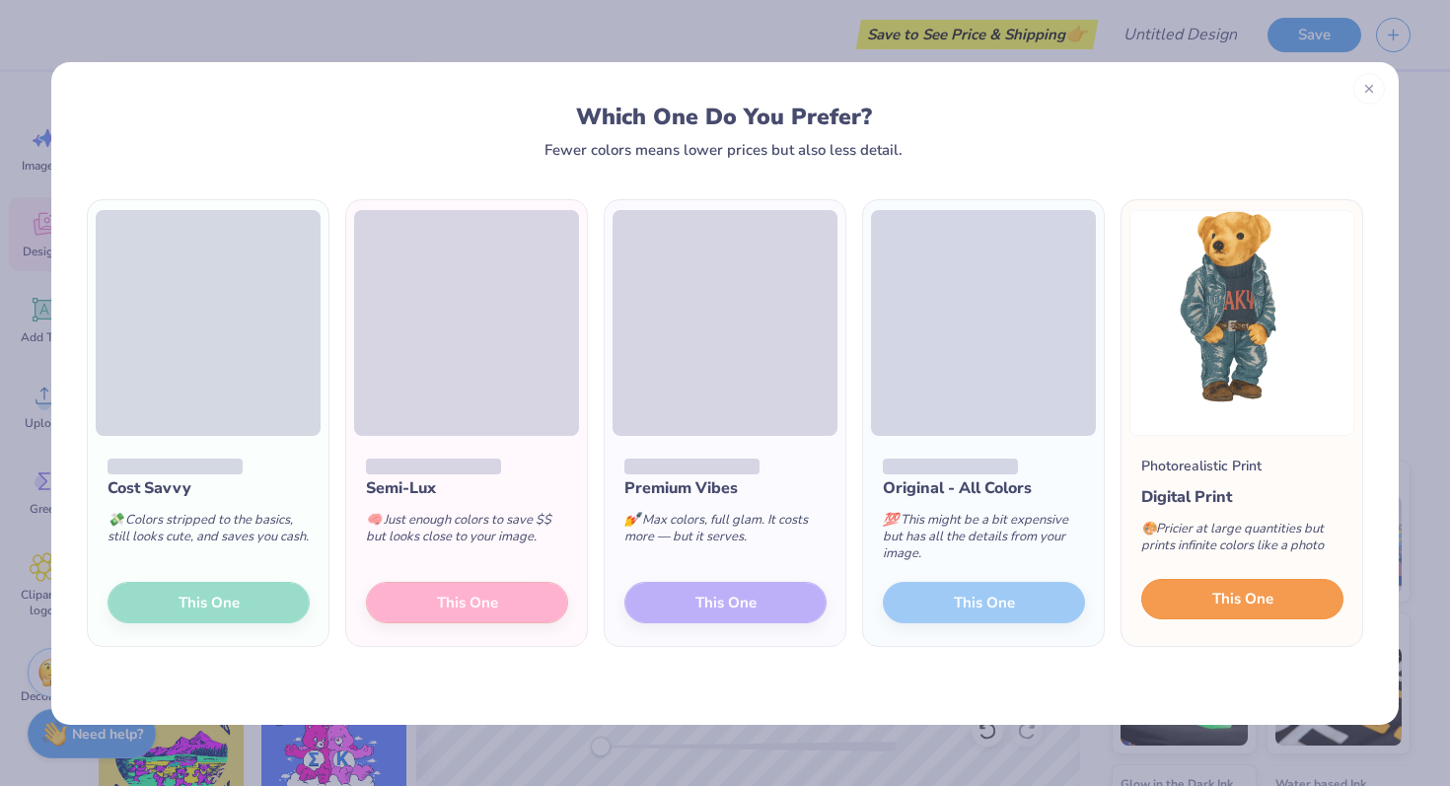
click at [1324, 597] on button "This One" at bounding box center [1242, 599] width 202 height 41
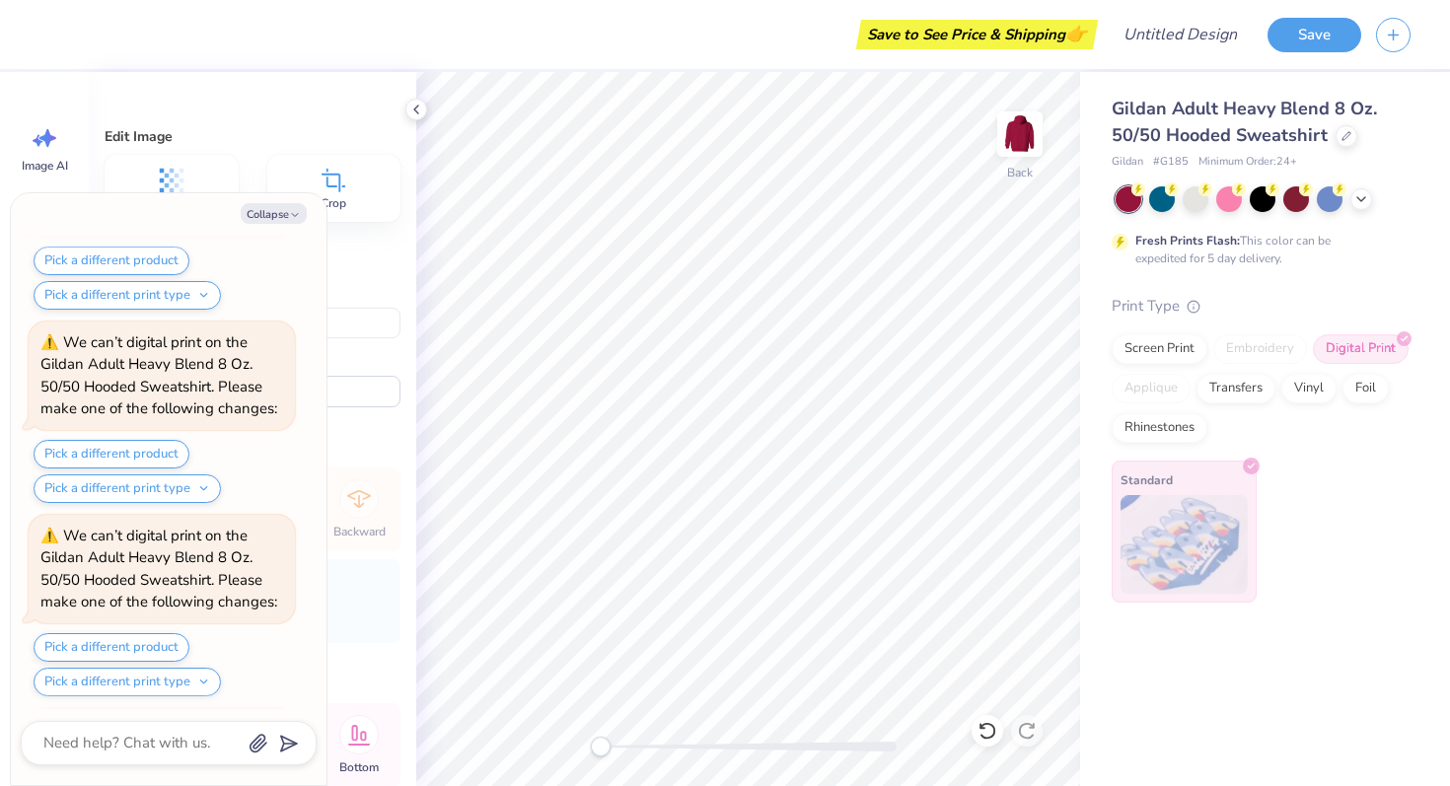
scroll to position [562, 0]
click at [120, 486] on button "Pick a different print type" at bounding box center [127, 488] width 187 height 29
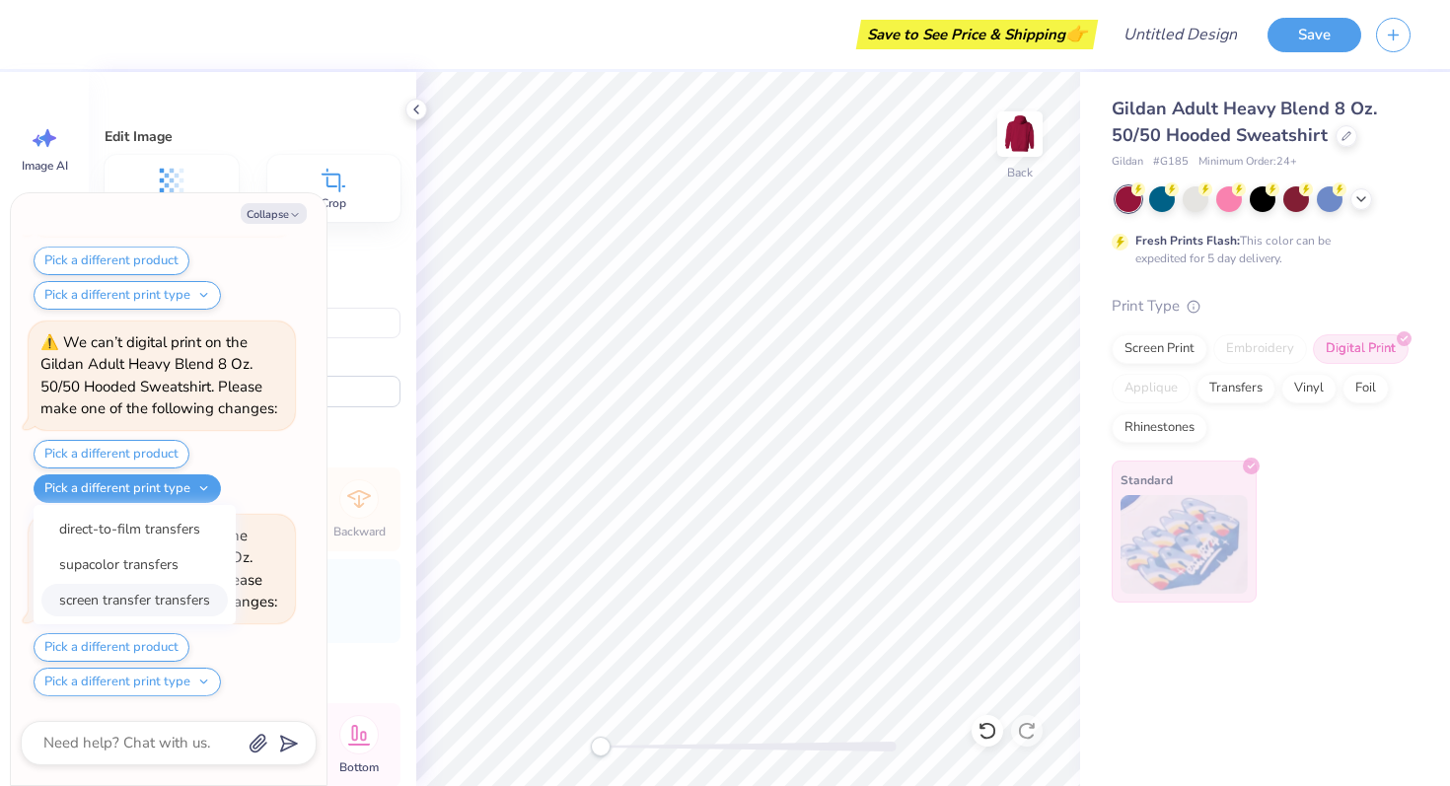
click at [119, 596] on button "screen transfer transfers" at bounding box center [134, 600] width 186 height 33
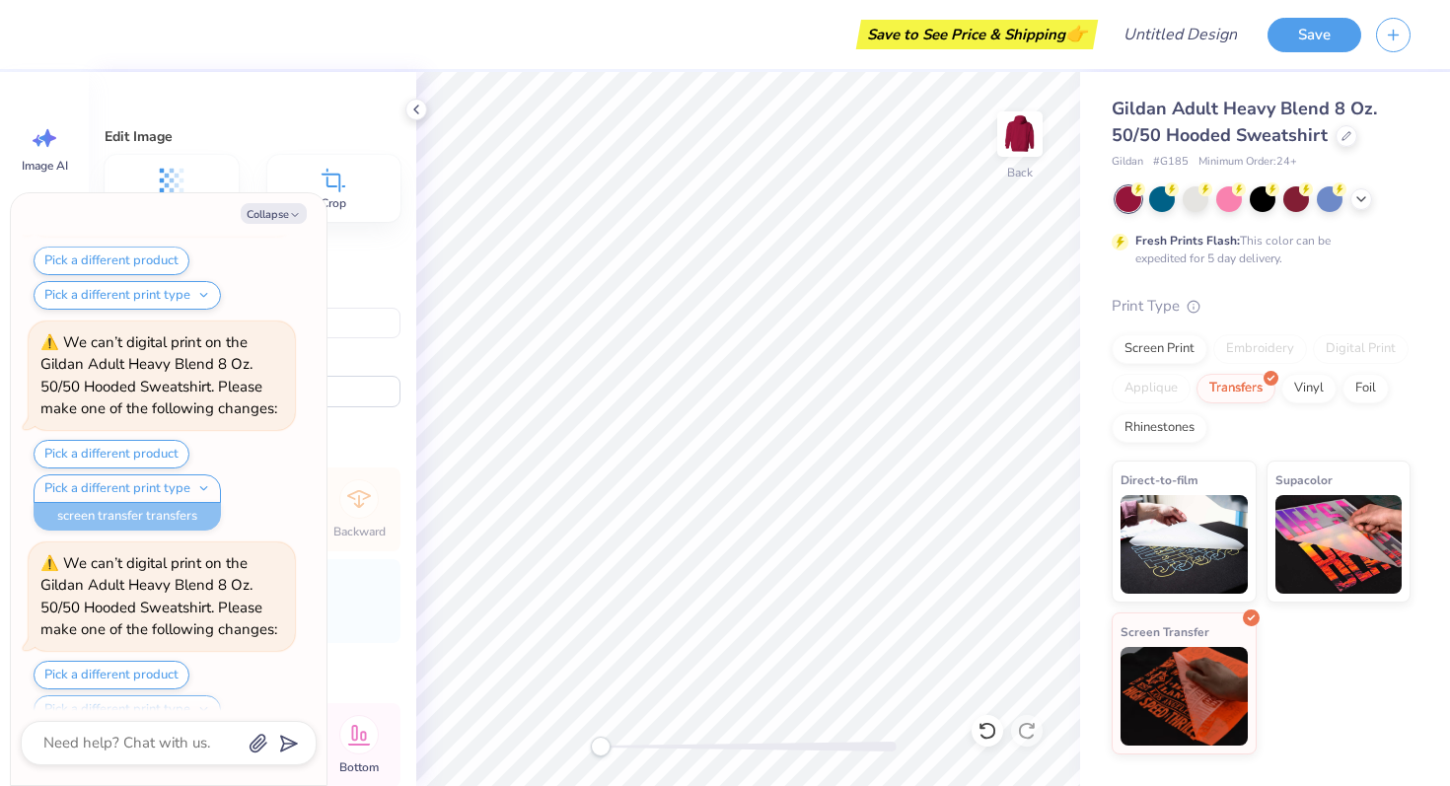
scroll to position [590, 0]
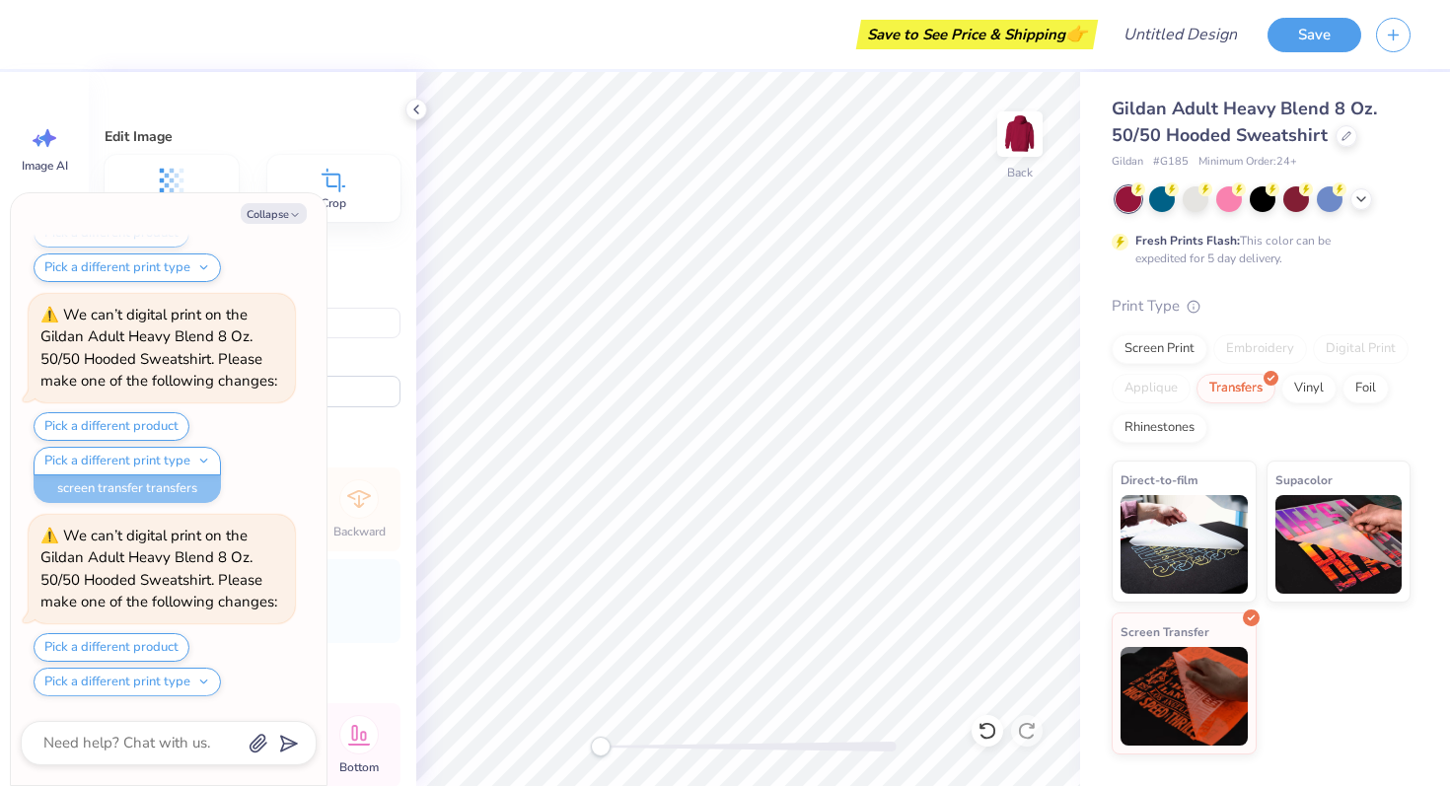
click at [261, 443] on div "Pick a different product Pick a different print type direct-to-film transfers s…" at bounding box center [164, 457] width 261 height 91
click at [114, 648] on button "Pick a different product" at bounding box center [112, 647] width 156 height 29
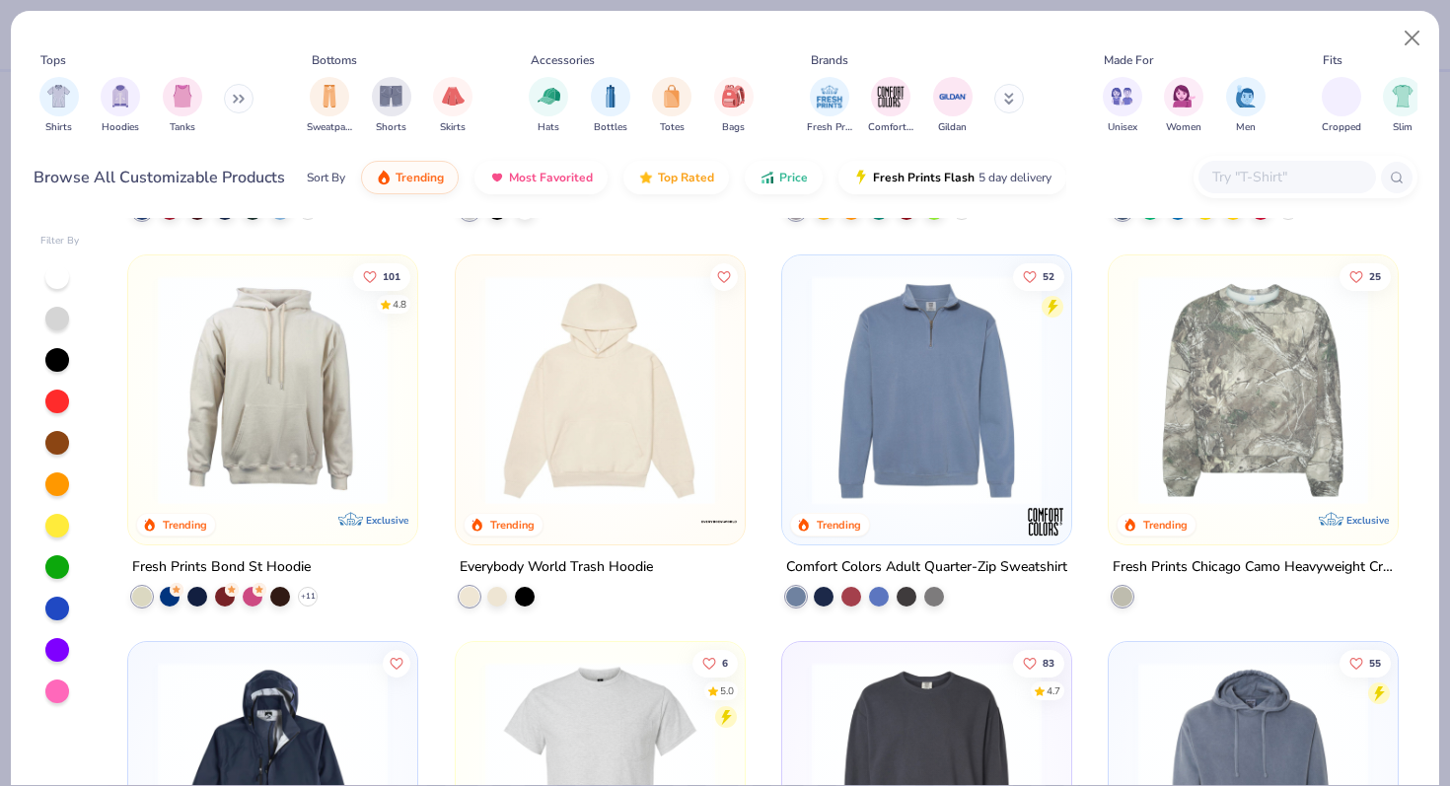
scroll to position [4686, 0]
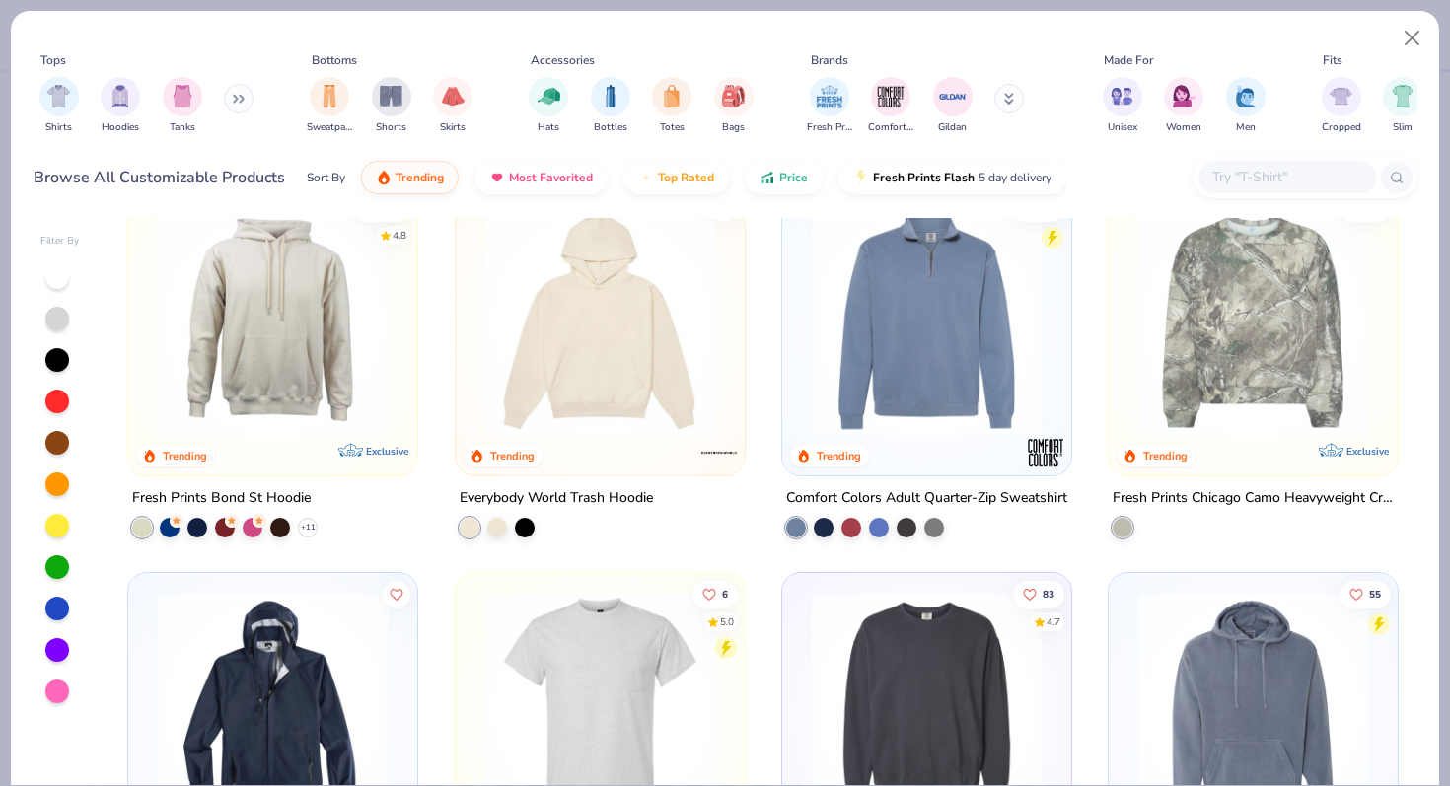
click at [288, 404] on img at bounding box center [273, 321] width 250 height 230
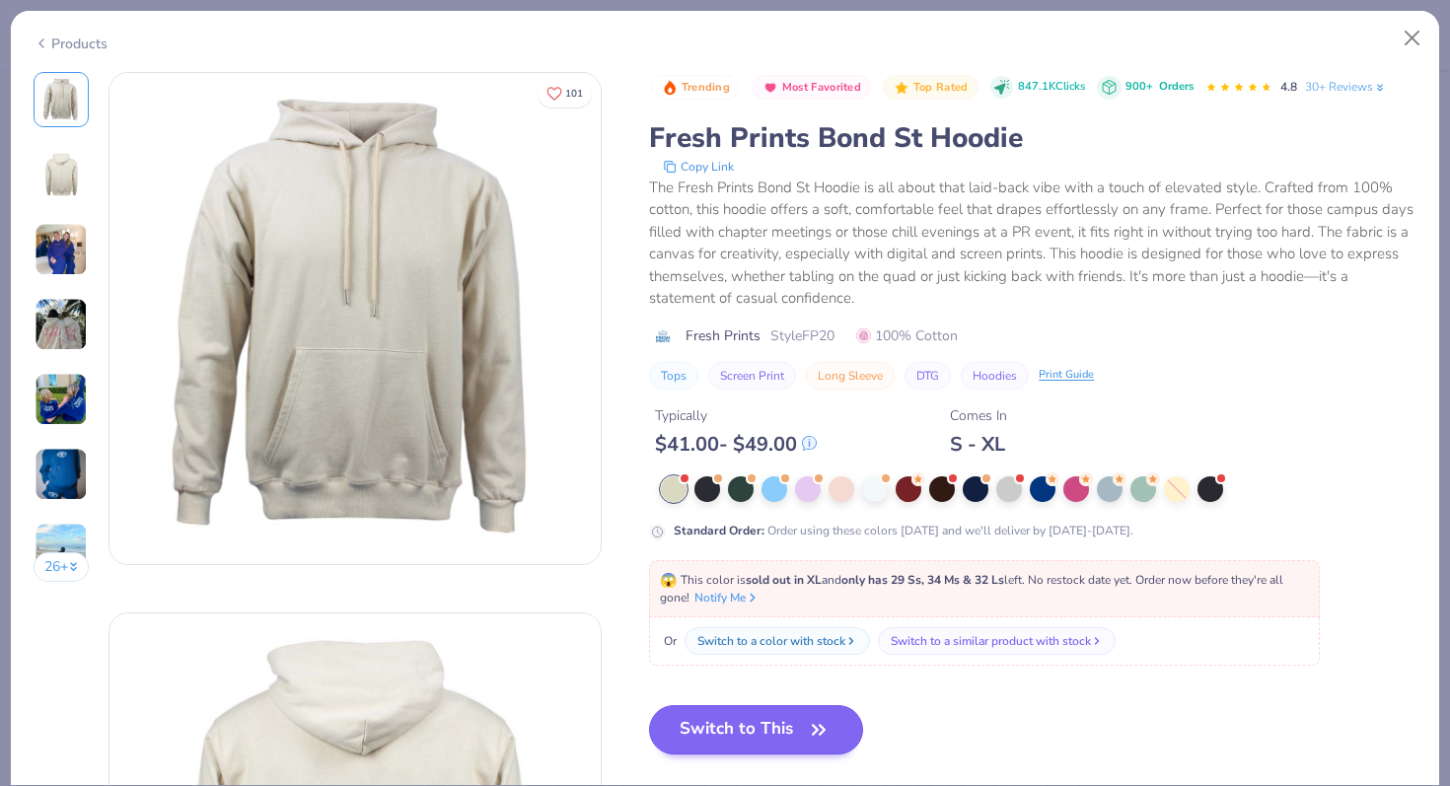
click at [738, 722] on button "Switch to This" at bounding box center [756, 729] width 214 height 49
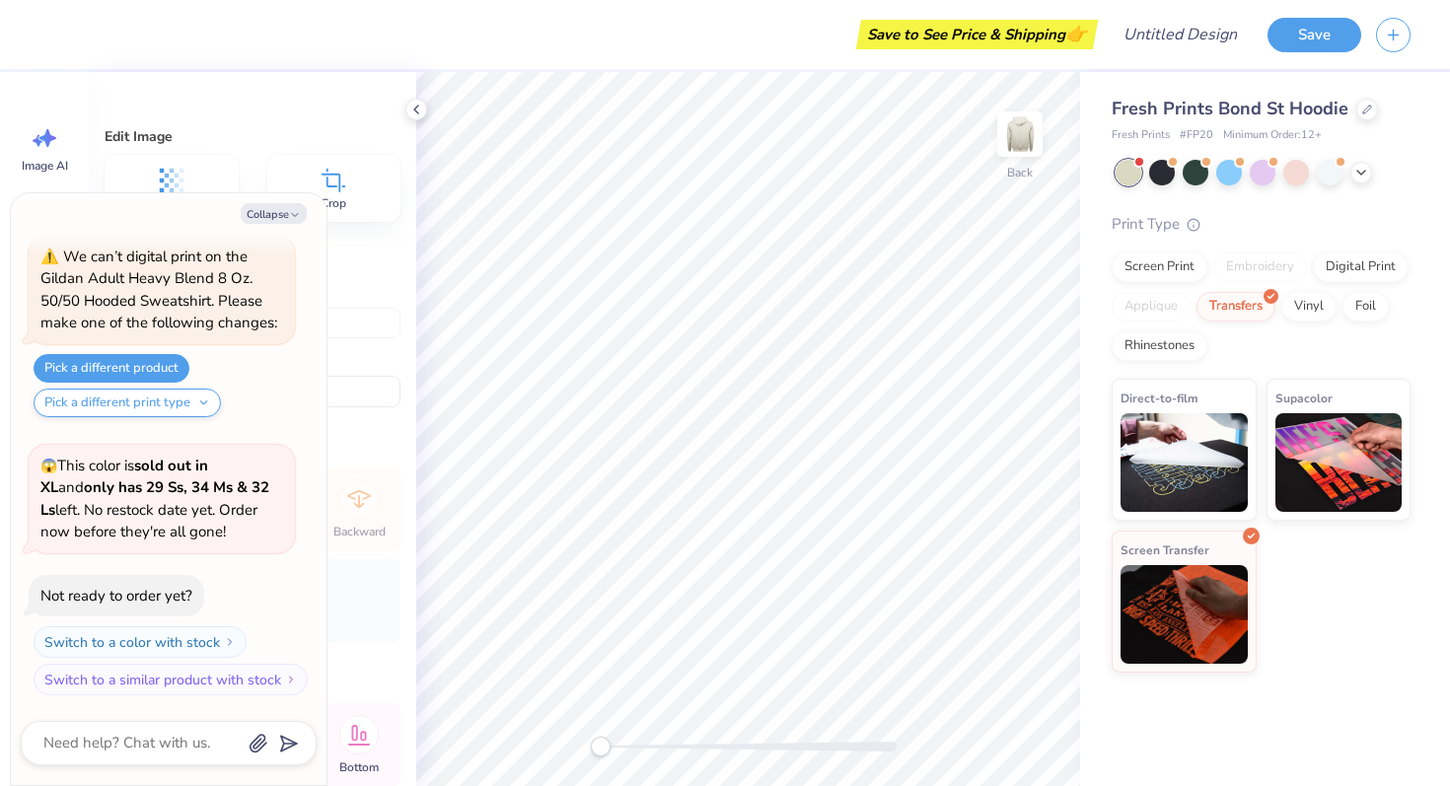
type textarea "x"
type input "0.57"
type textarea "x"
type input "8.29"
type input "12.40"
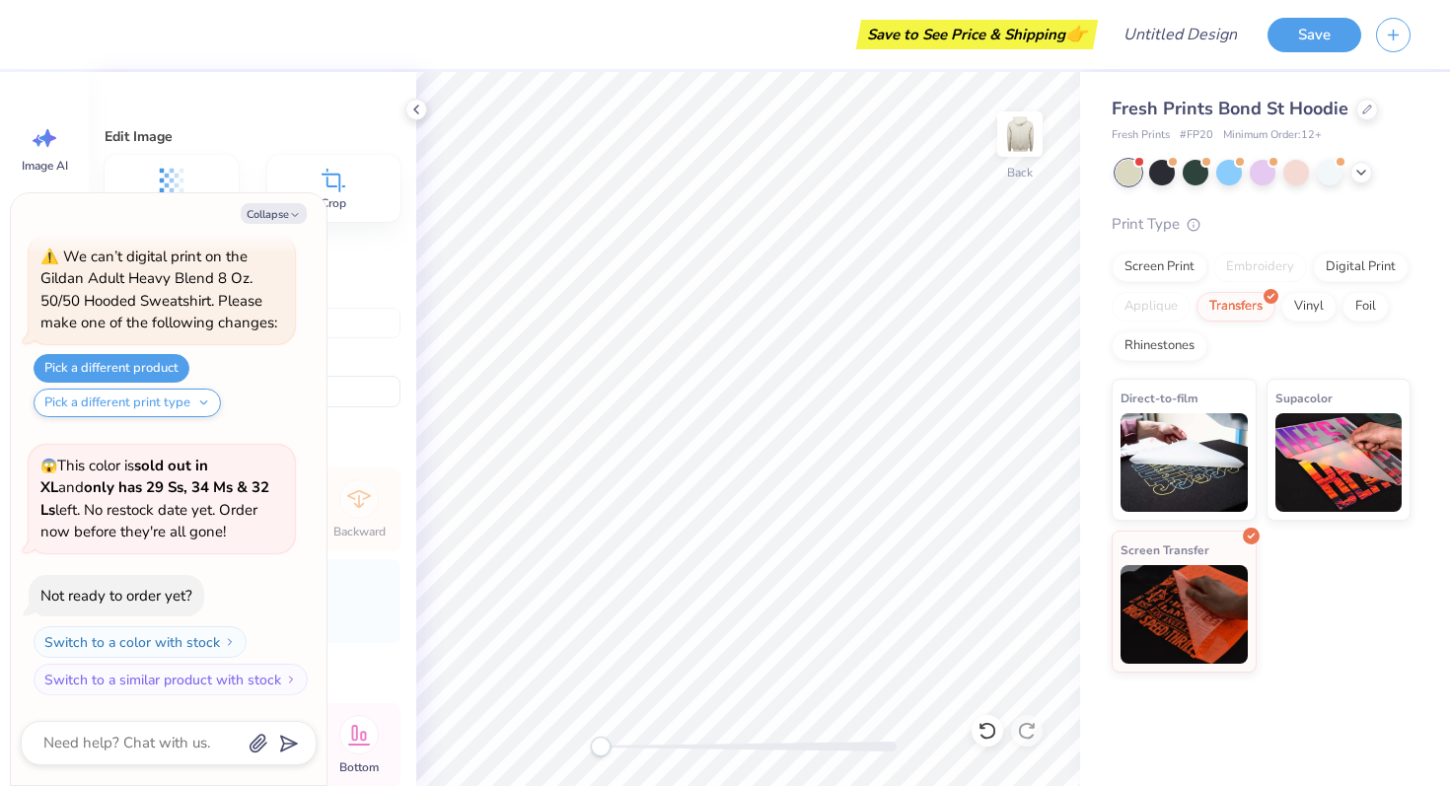
type input "1.60"
click at [288, 210] on button "Collapse" at bounding box center [274, 213] width 66 height 21
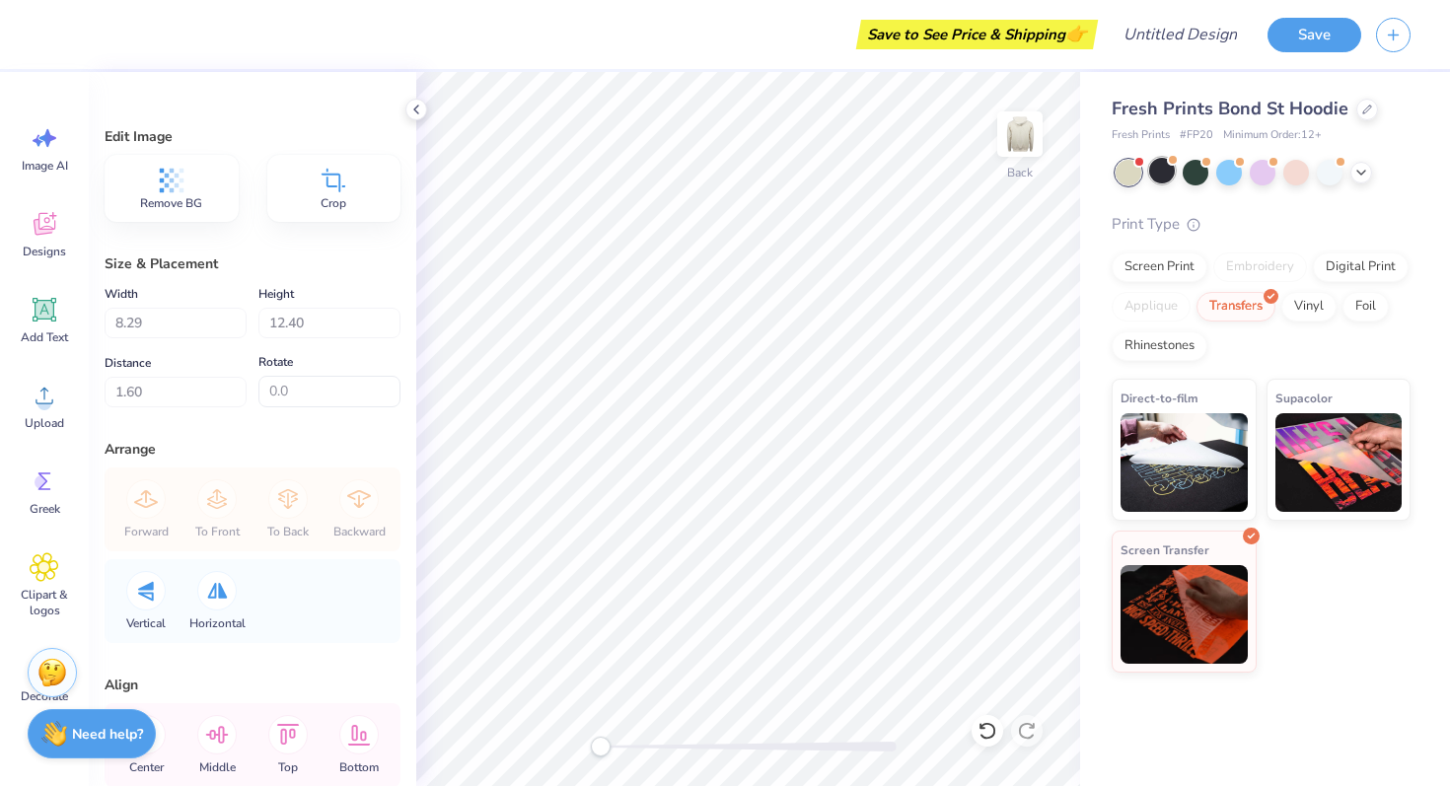
click at [1163, 176] on div at bounding box center [1162, 171] width 26 height 26
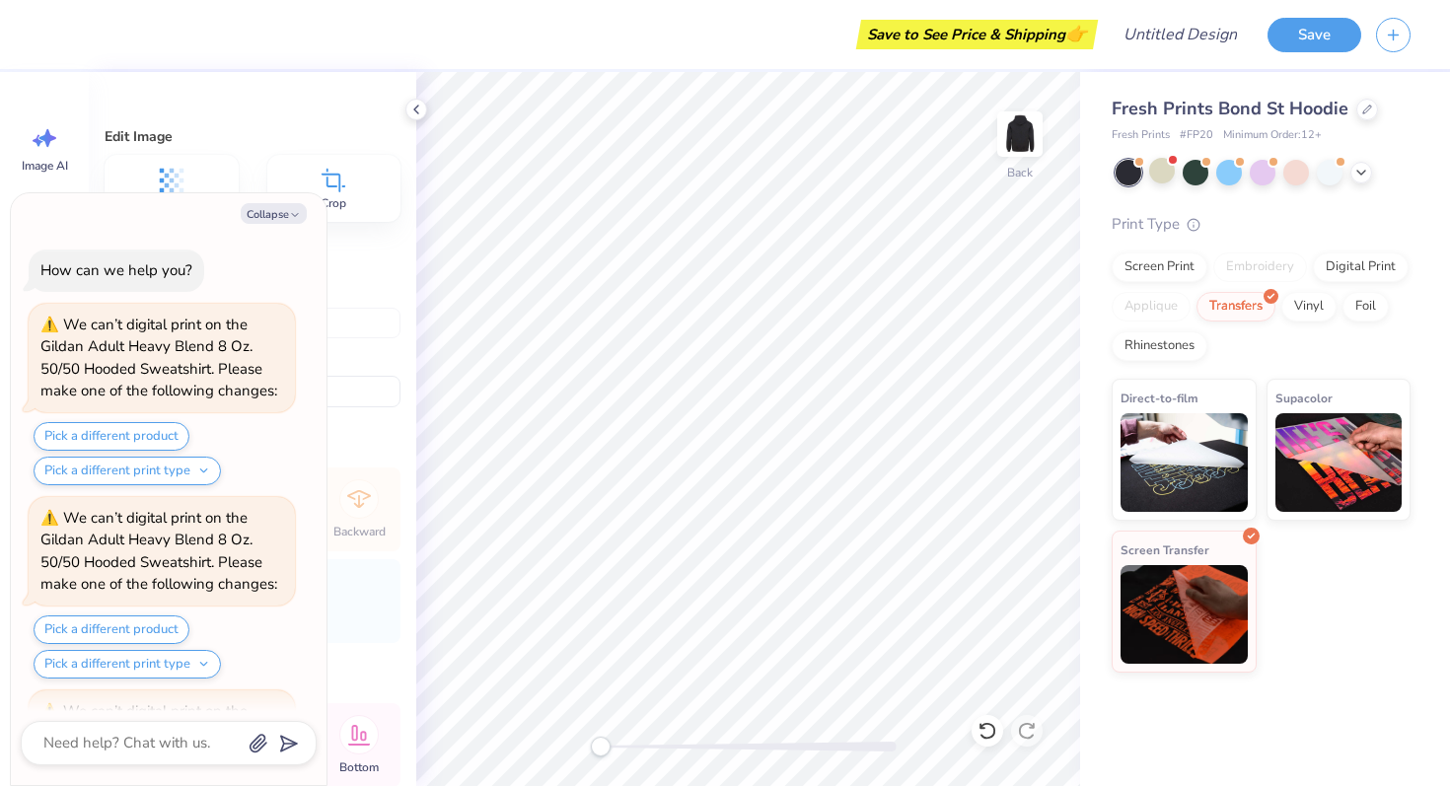
scroll to position [1126, 0]
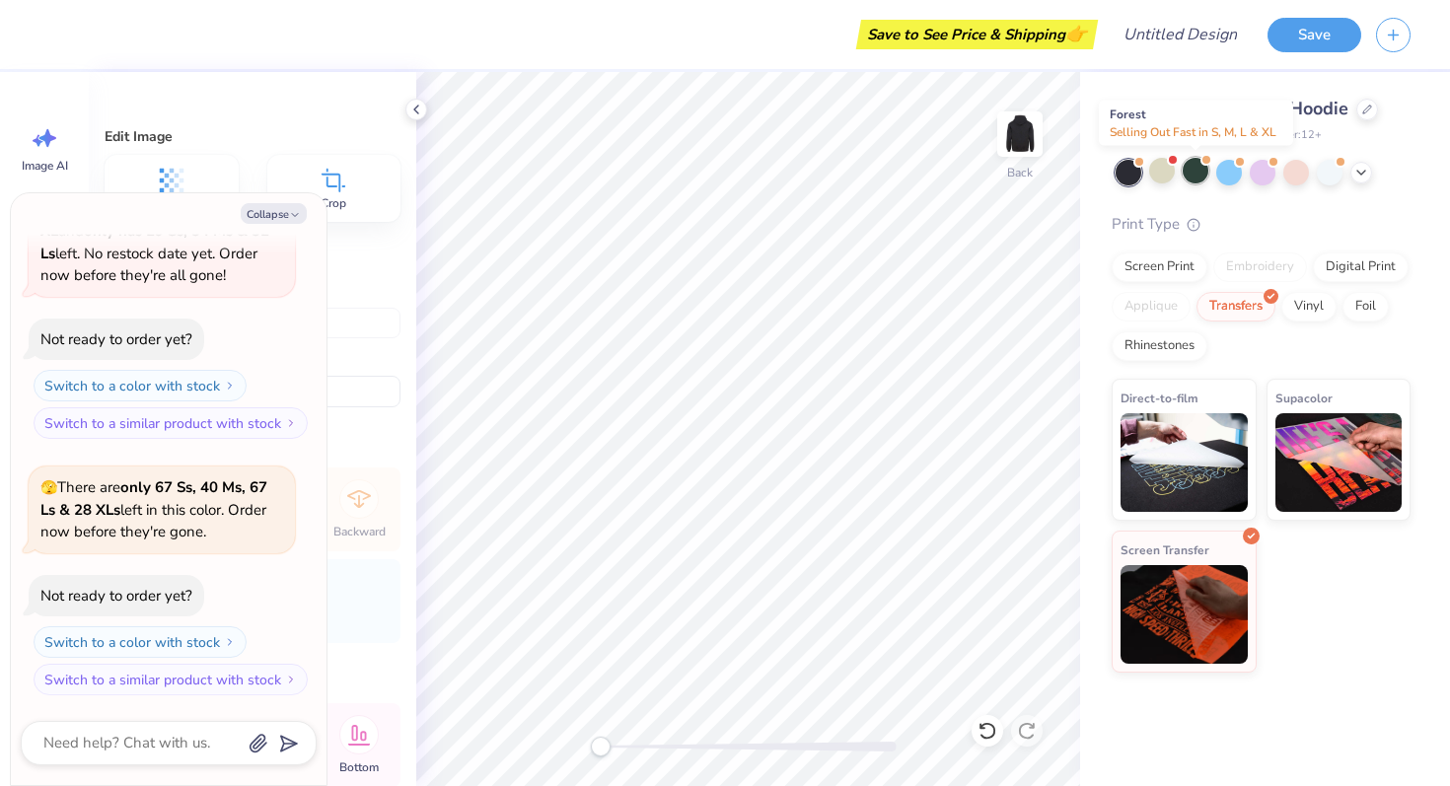
click at [1190, 175] on div at bounding box center [1196, 171] width 26 height 26
click at [1231, 173] on div at bounding box center [1229, 171] width 26 height 26
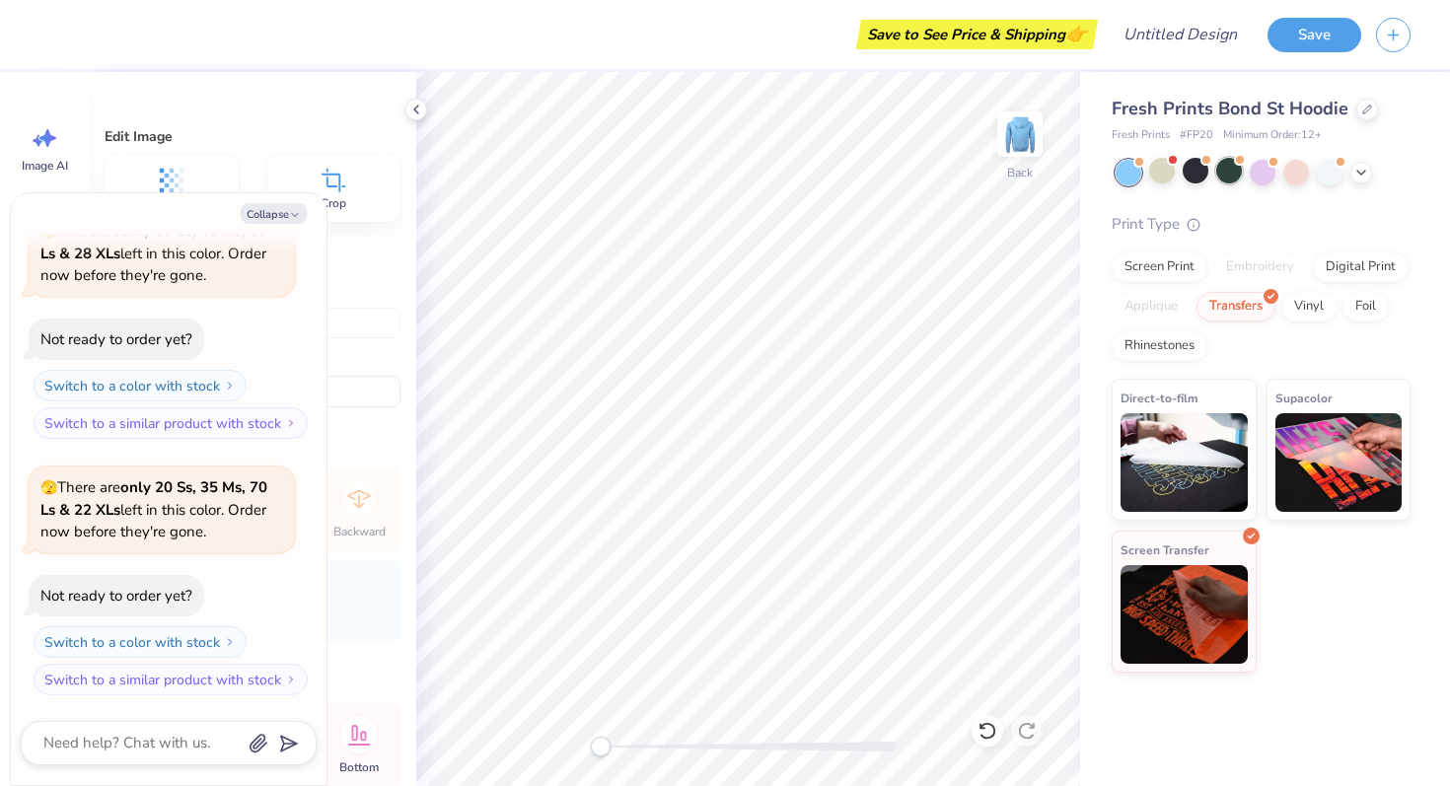
scroll to position [1639, 0]
click at [1272, 173] on div at bounding box center [1263, 171] width 26 height 26
click at [1167, 175] on div at bounding box center [1162, 171] width 26 height 26
type textarea "x"
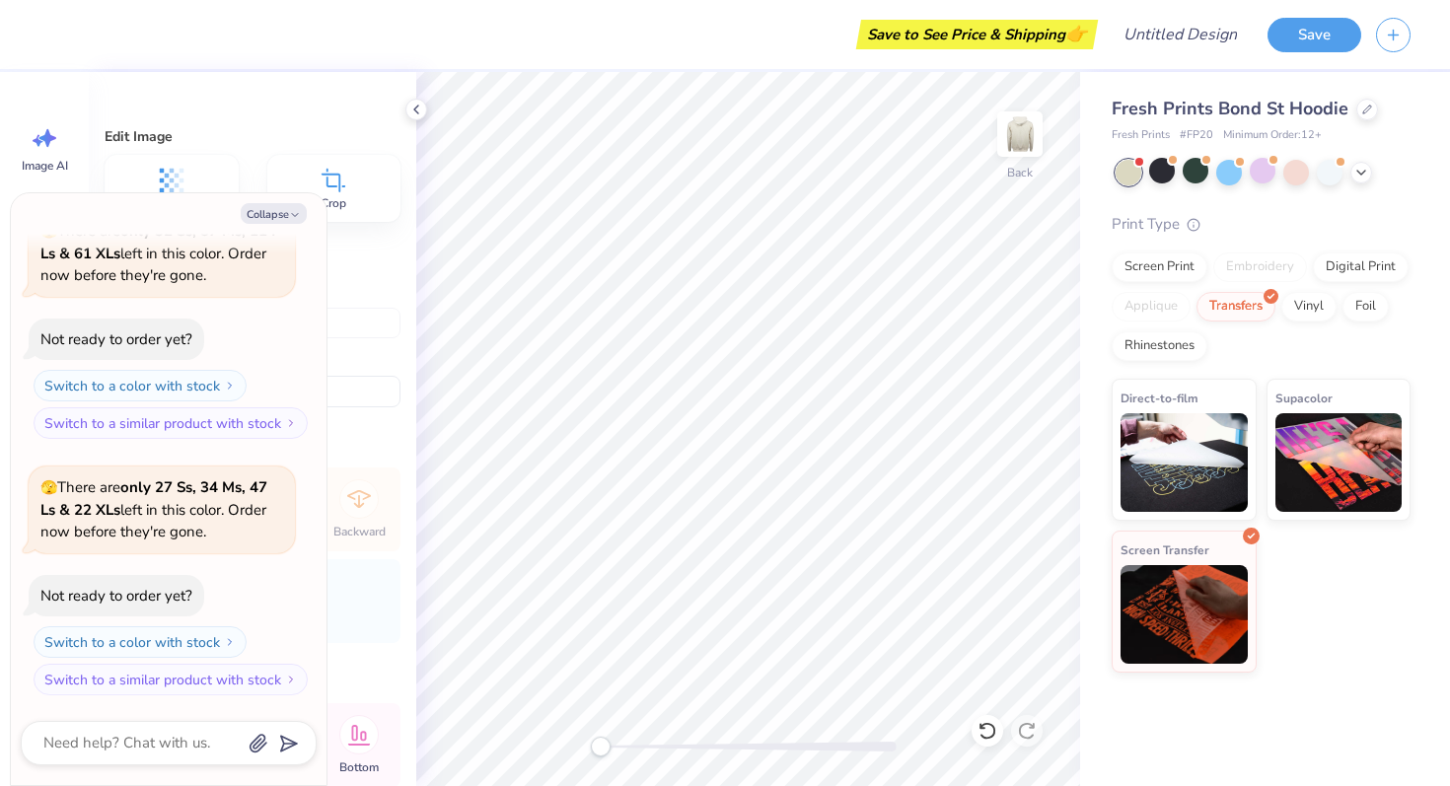
scroll to position [2173, 0]
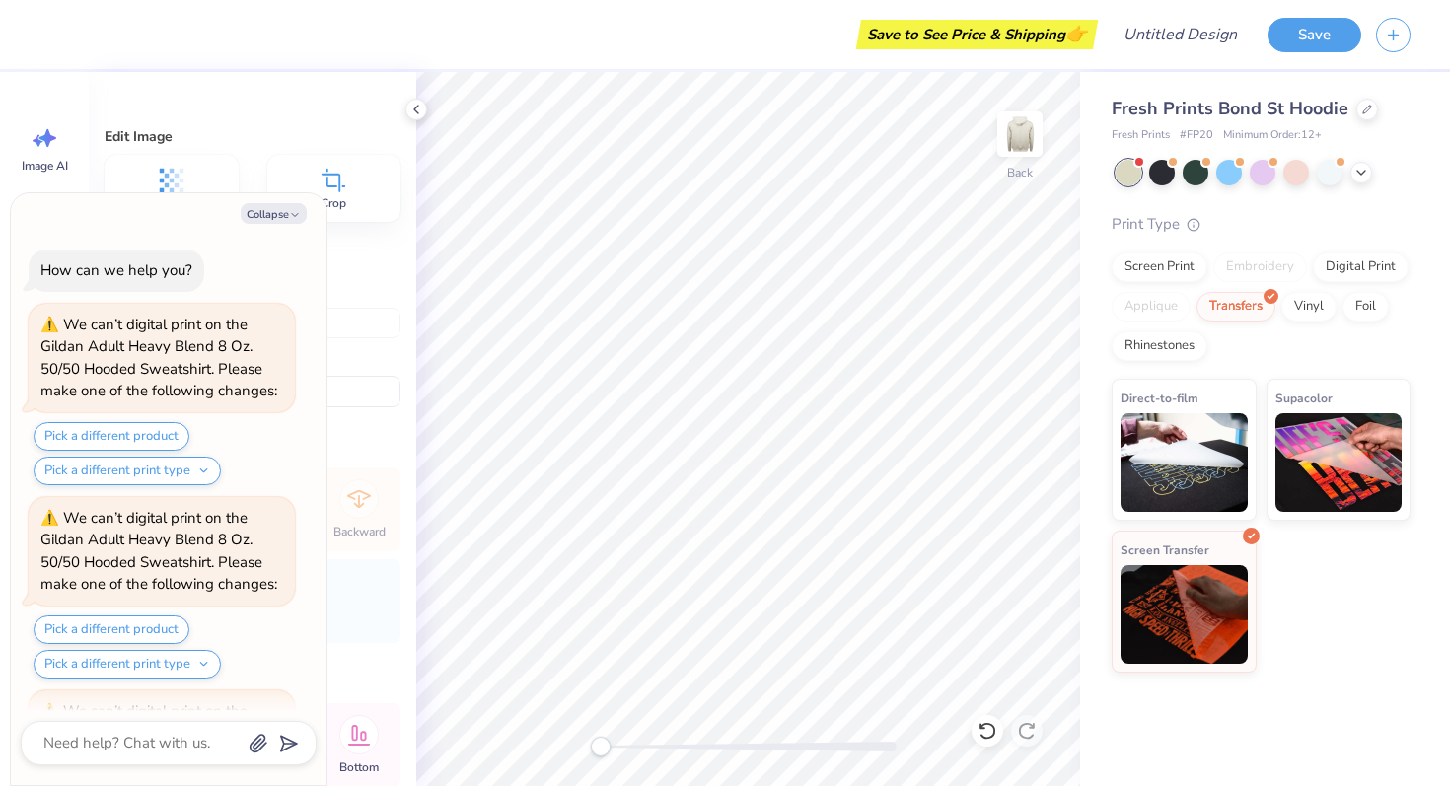
scroll to position [2173, 0]
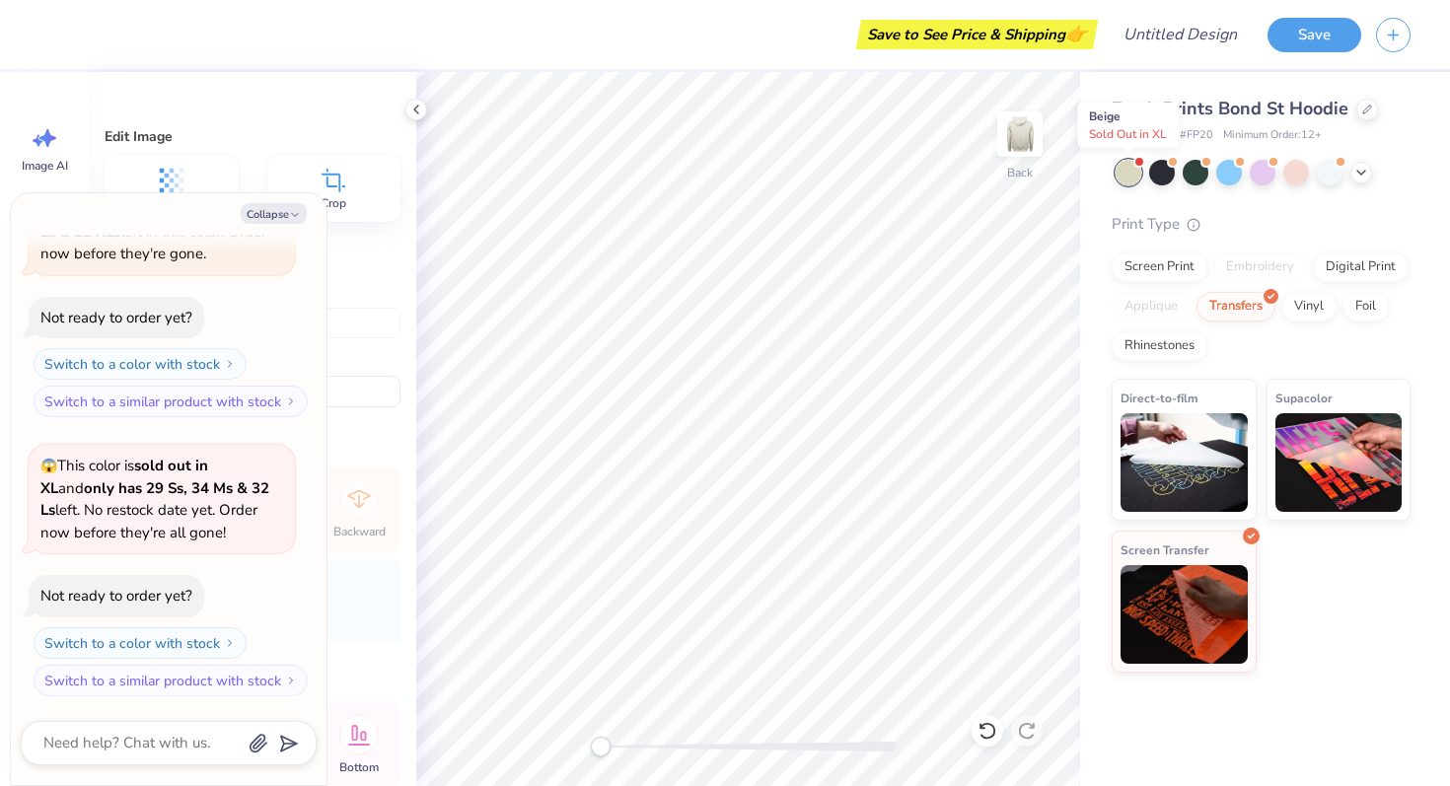
click at [1126, 165] on div at bounding box center [1129, 173] width 26 height 26
click at [1158, 169] on div at bounding box center [1162, 171] width 26 height 26
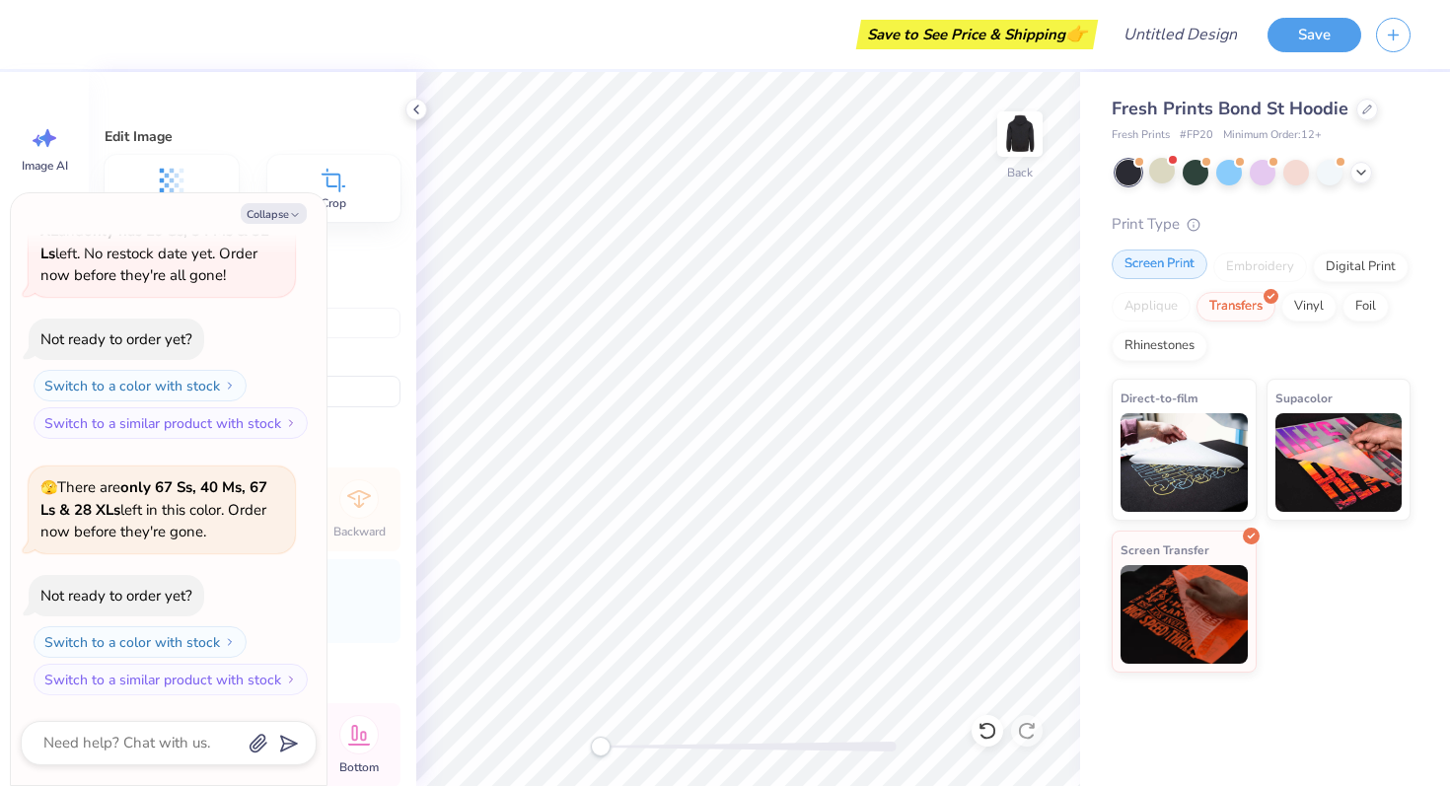
click at [1176, 256] on div "Screen Print" at bounding box center [1160, 265] width 96 height 30
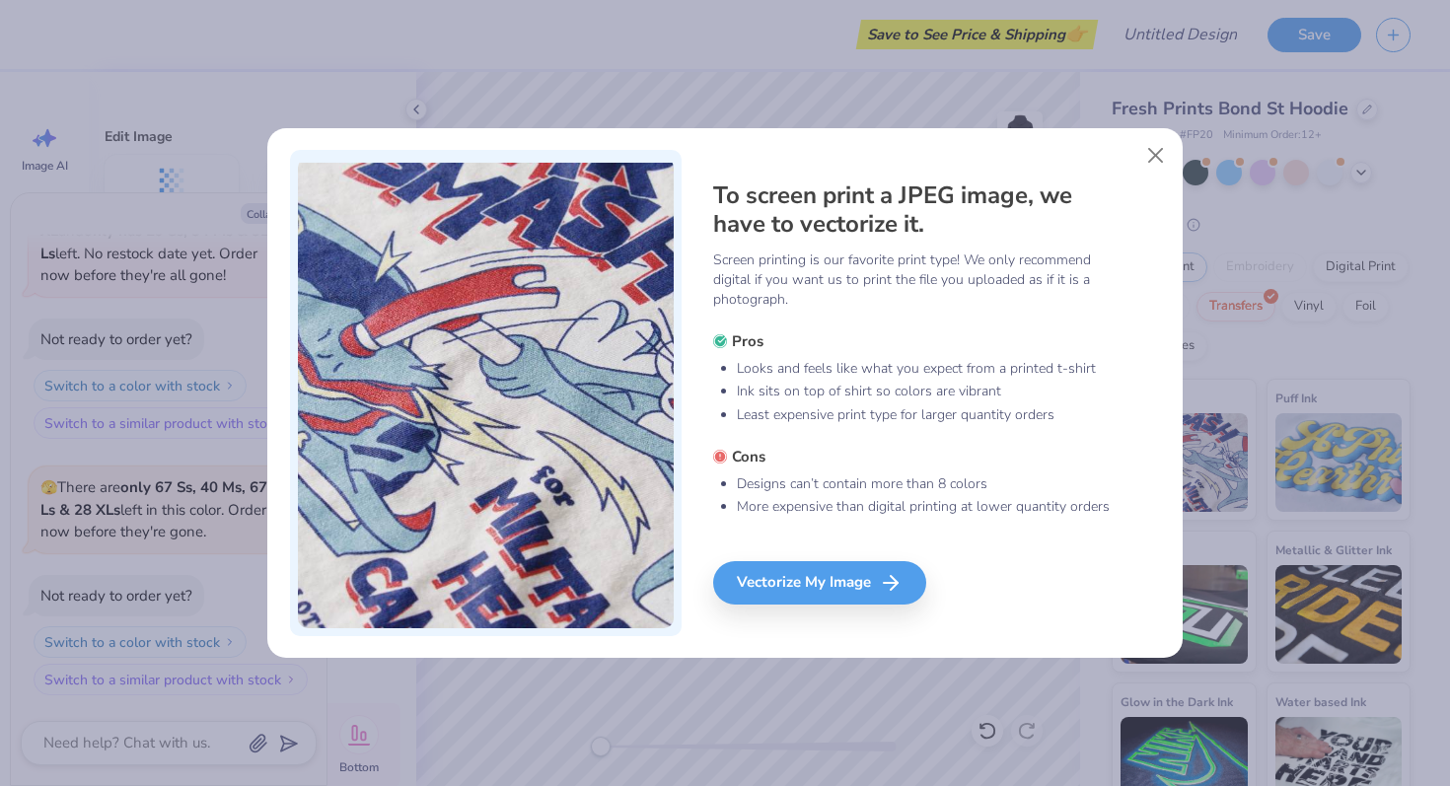
click at [793, 551] on div "To screen print a JPEG image, we have to vectorize it. Screen printing is our f…" at bounding box center [937, 393] width 448 height 486
click at [781, 580] on div "Vectorize My Image" at bounding box center [822, 582] width 213 height 43
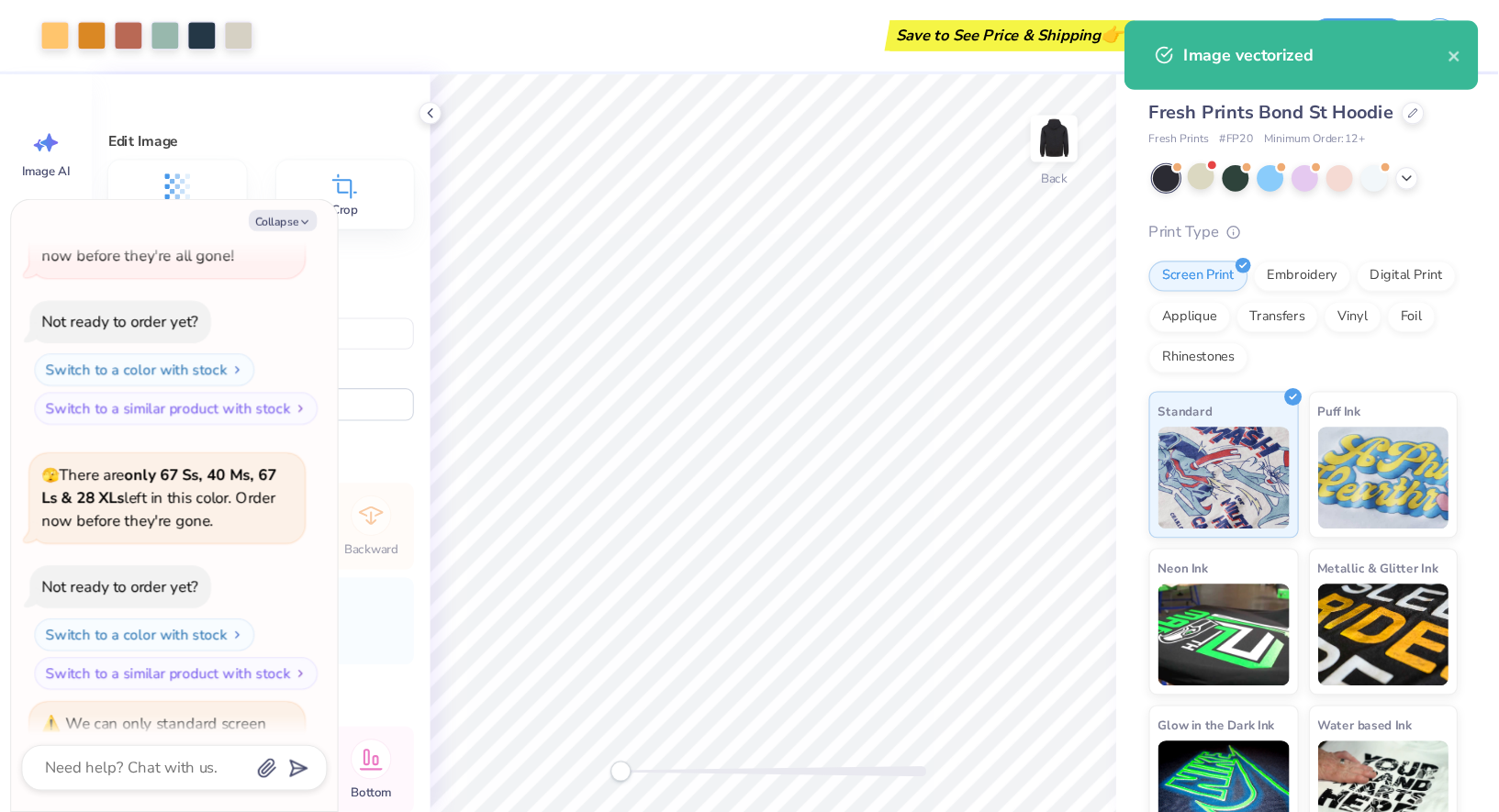
scroll to position [2646, 0]
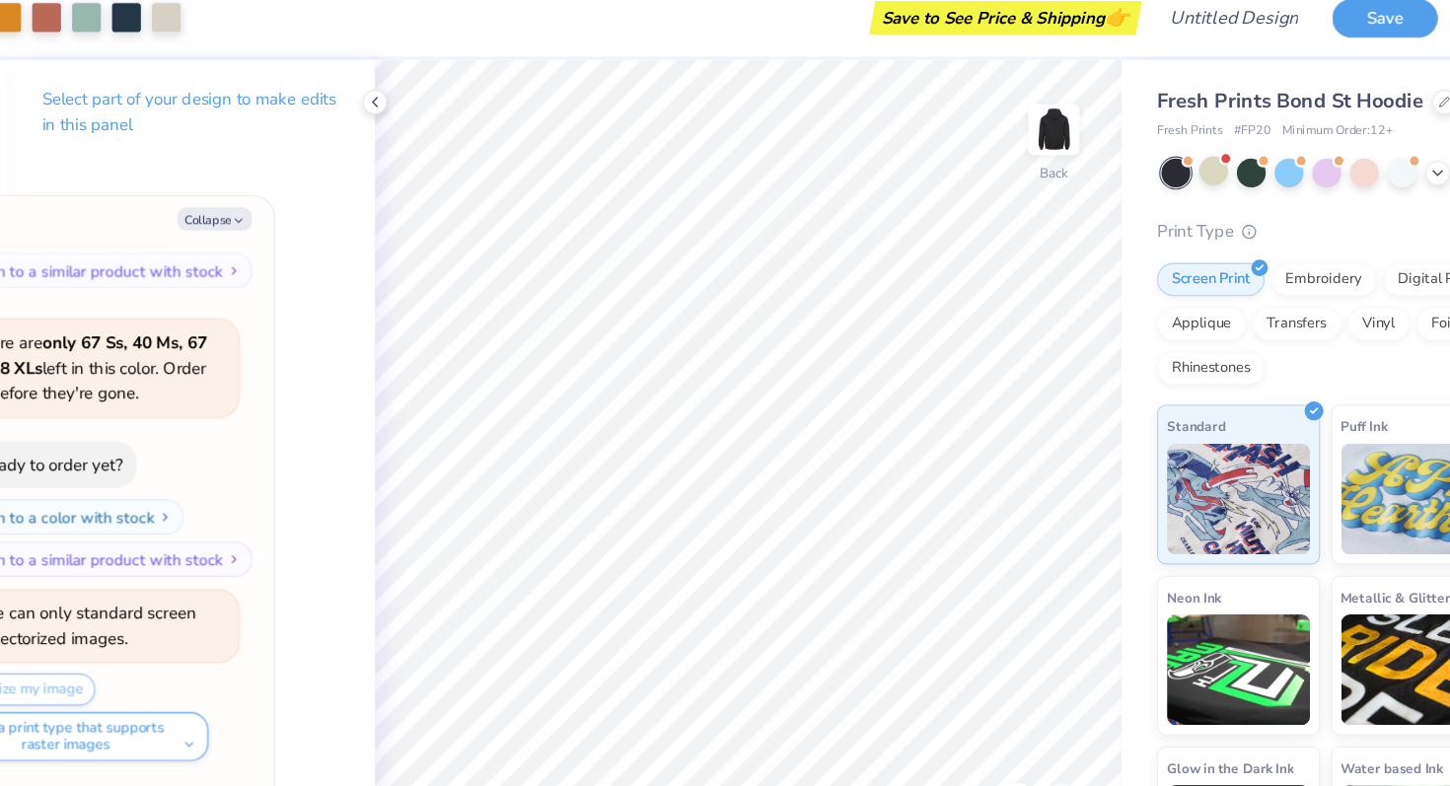
type textarea "x"
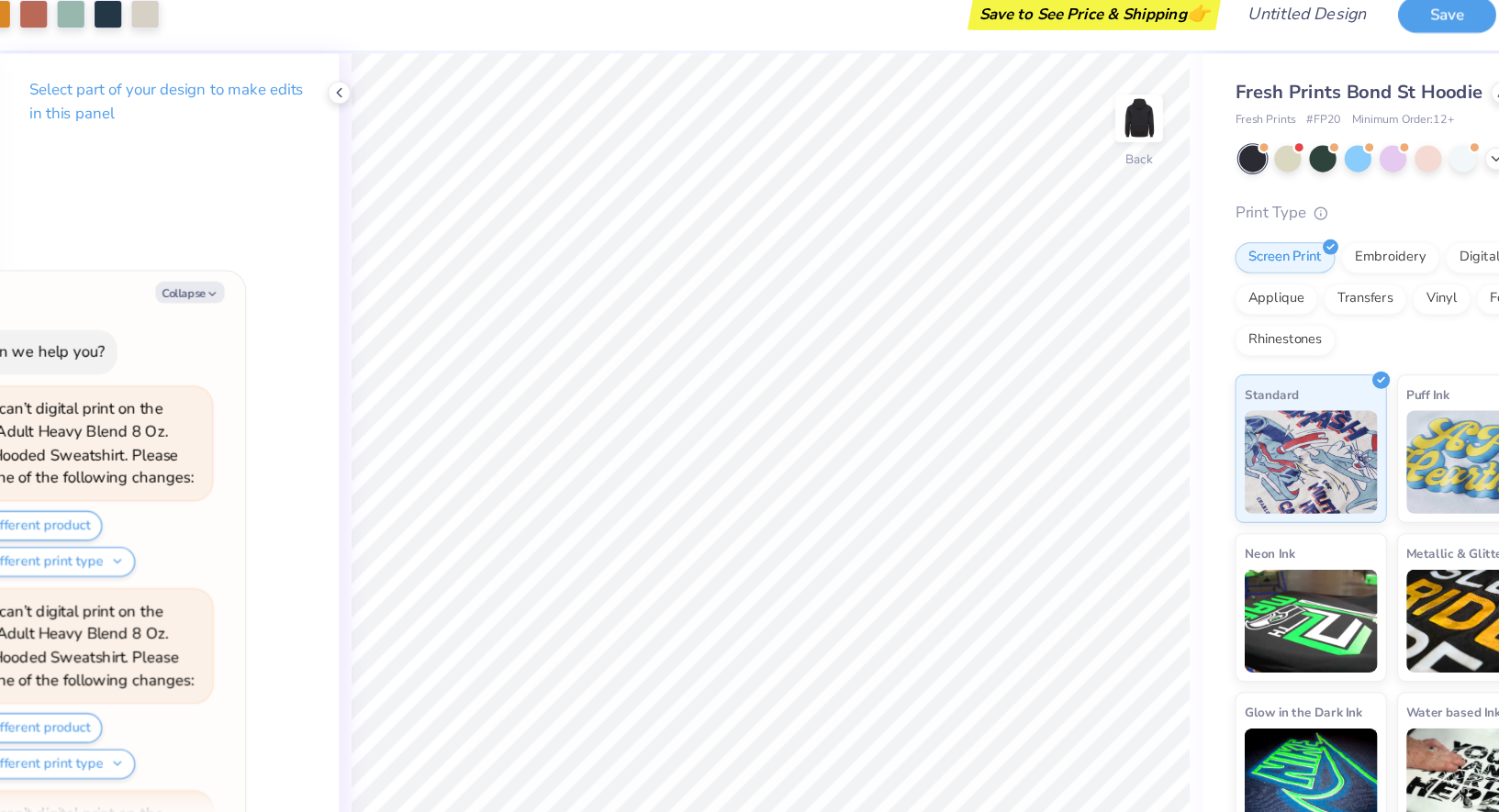
scroll to position [2634, 0]
